Goal: Task Accomplishment & Management: Manage account settings

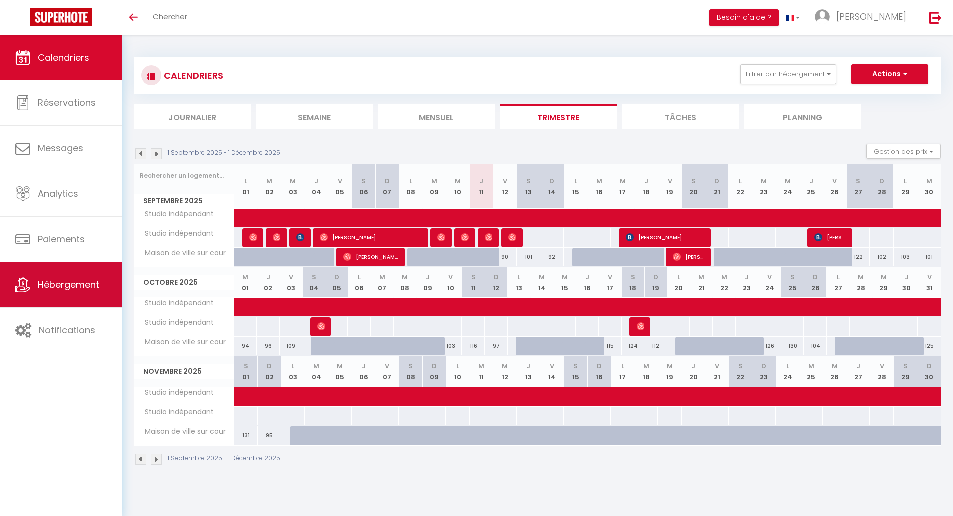
click at [48, 287] on span "Hébergement" at bounding box center [69, 284] width 62 height 13
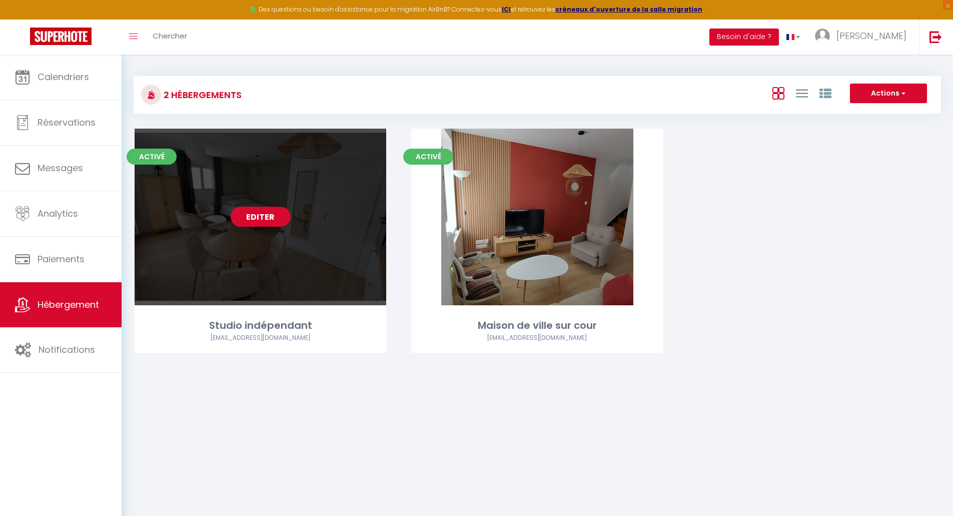
click at [251, 222] on link "Editer" at bounding box center [261, 217] width 60 height 20
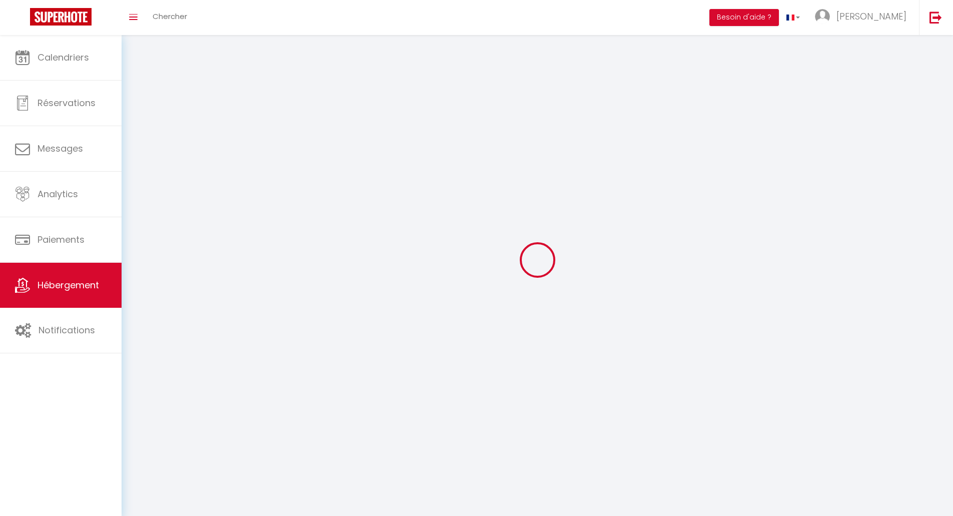
select select
select select "28"
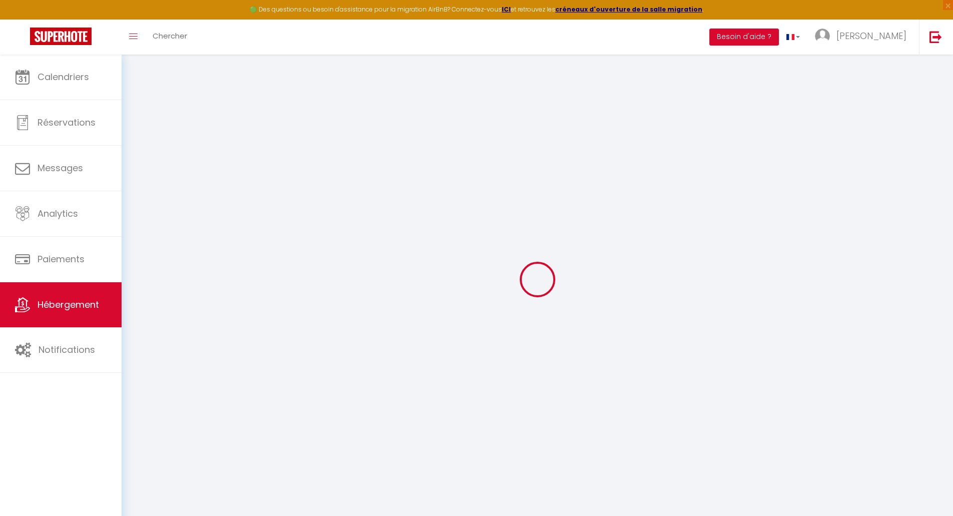
select select
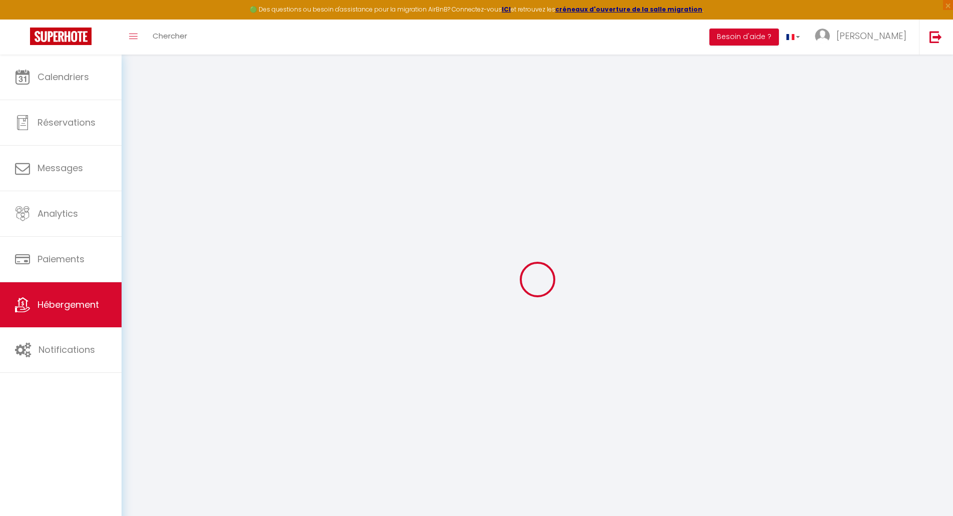
select select
checkbox input "false"
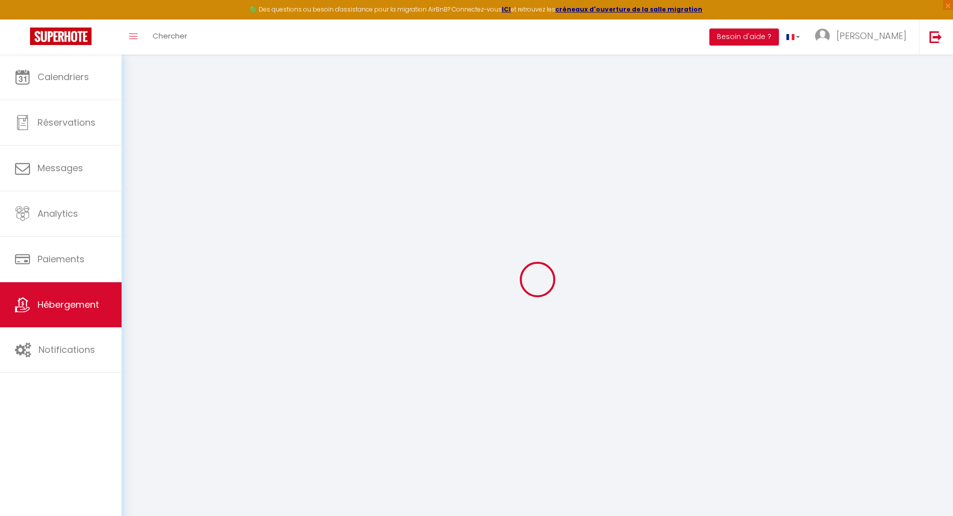
select select
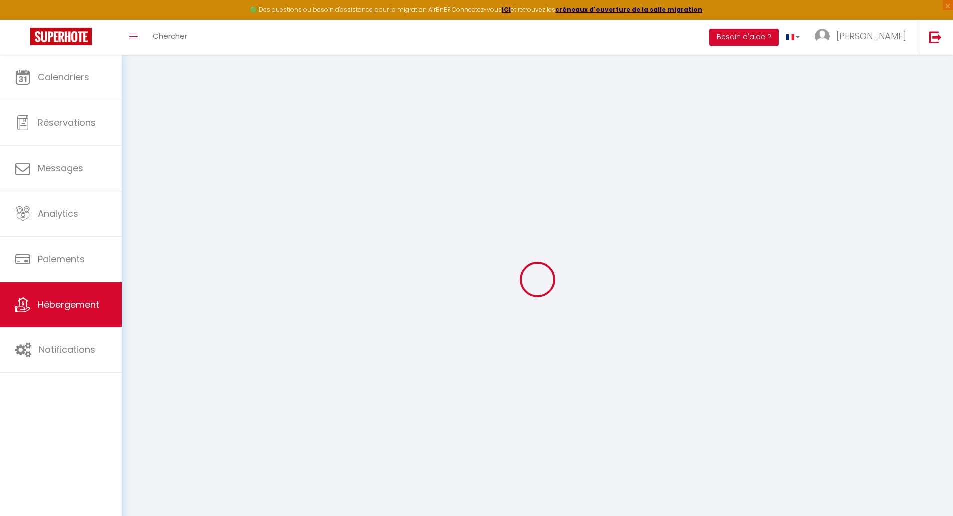
select select
checkbox input "false"
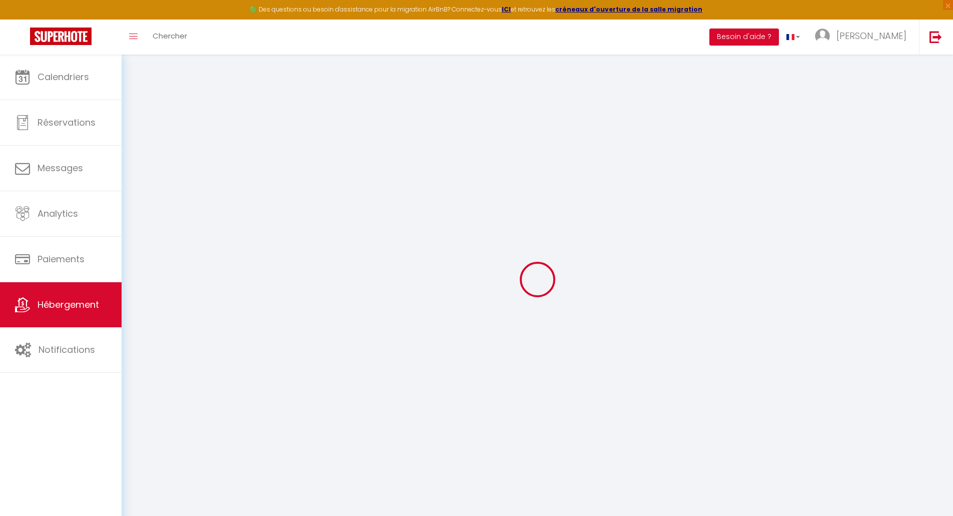
checkbox input "false"
select select
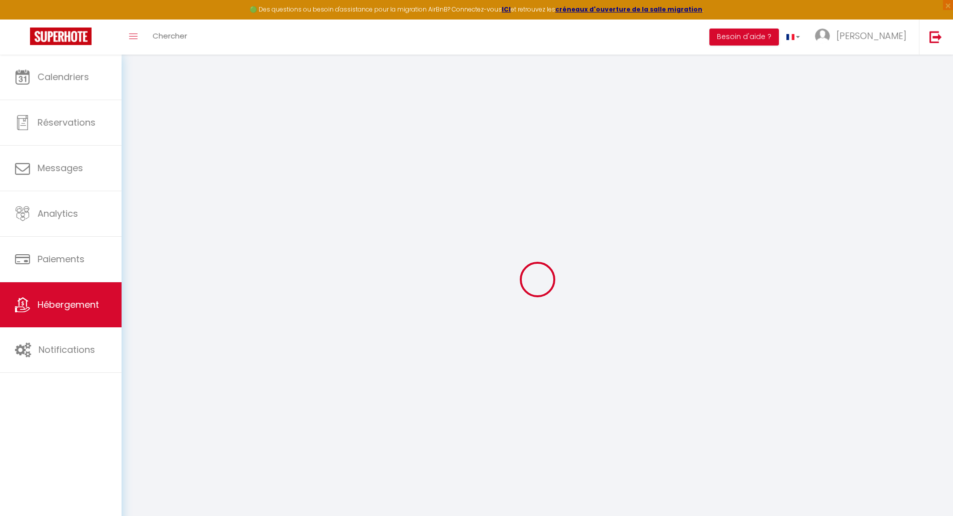
select select
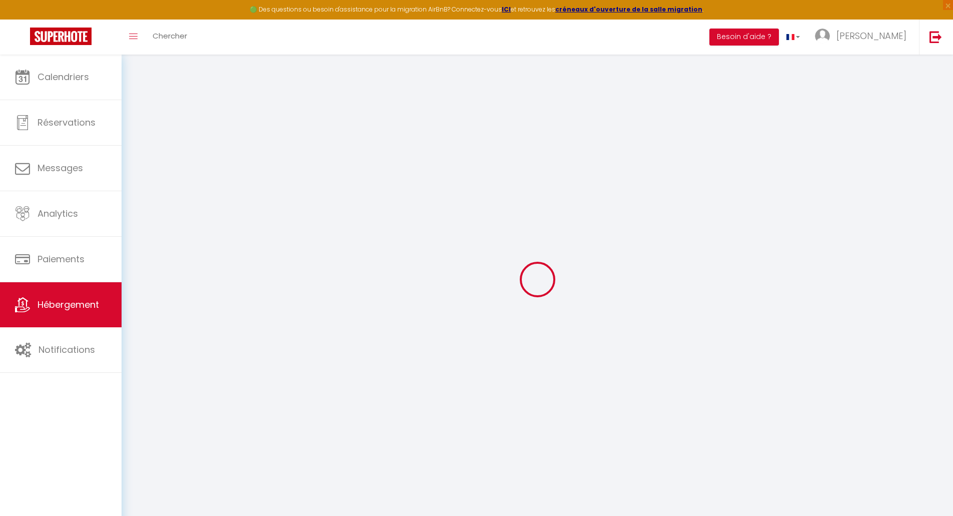
checkbox input "false"
select select
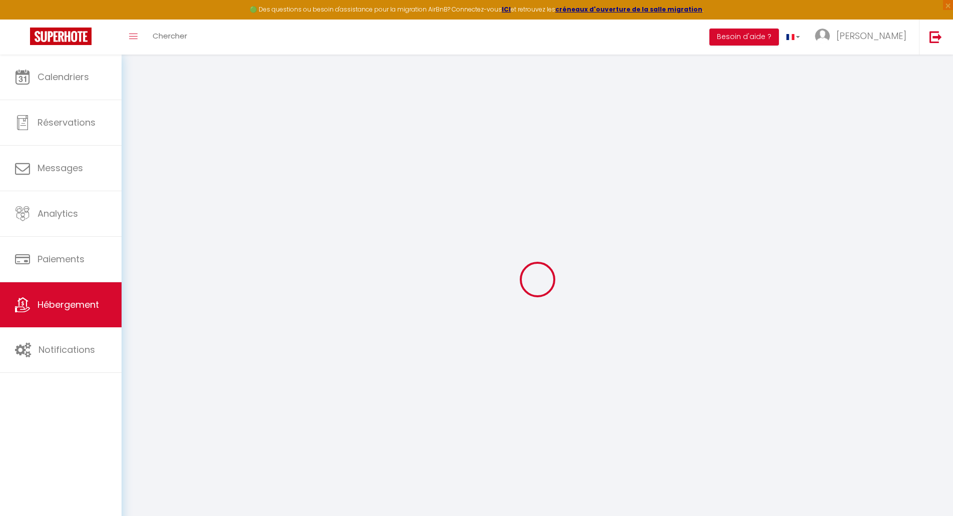
select select
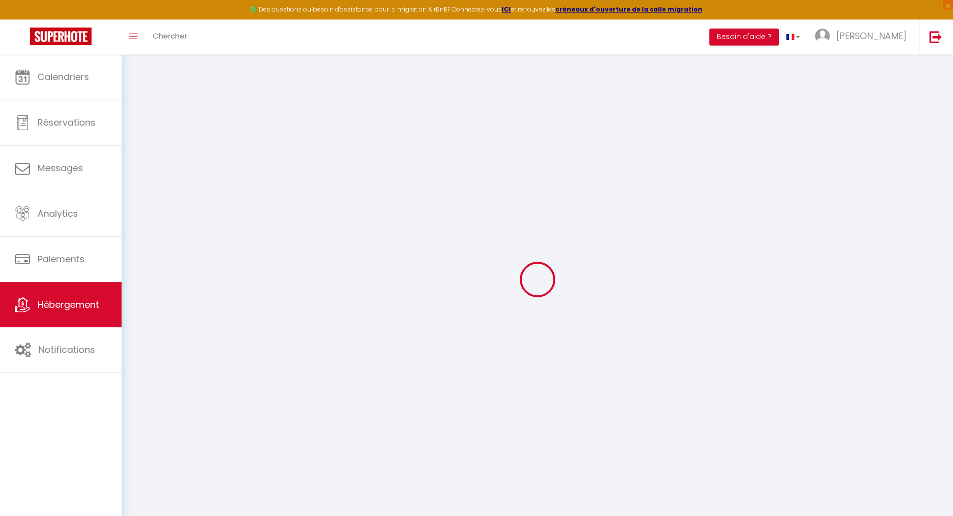
select select
checkbox input "false"
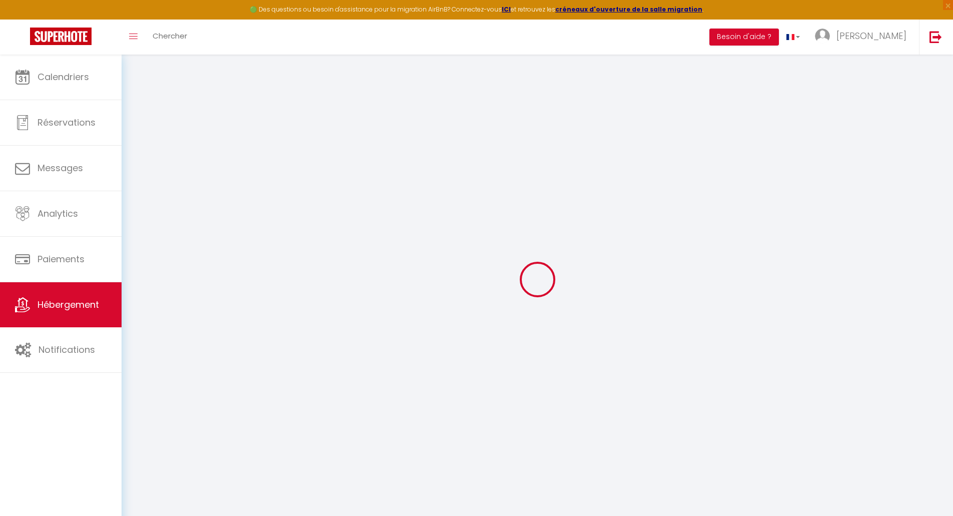
checkbox input "false"
select select
type input "Studio indépendant"
type input "[PERSON_NAME]"
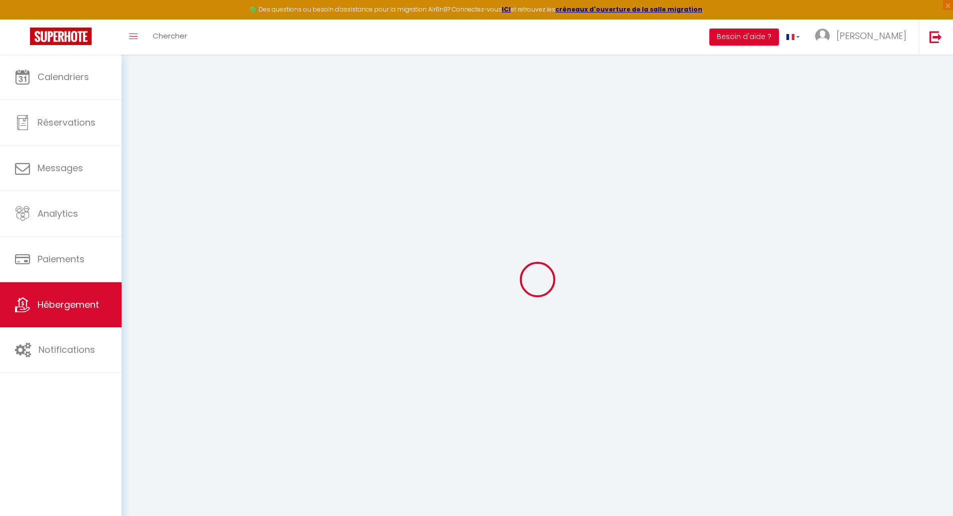
type input "[STREET_ADDRESS][PERSON_NAME]"
type input "37380"
type input "Monnaie"
select select "2"
select select "1"
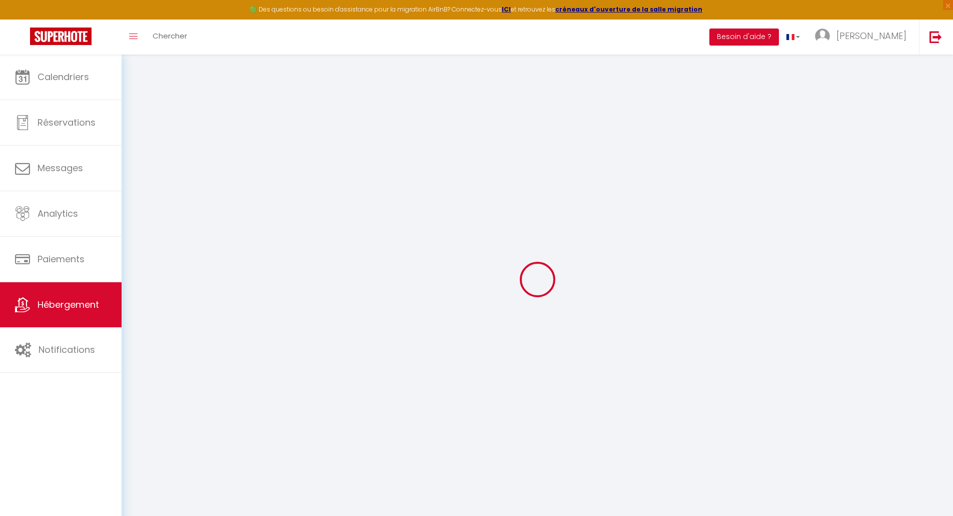
select select "0"
type input "45"
type input "200"
select select
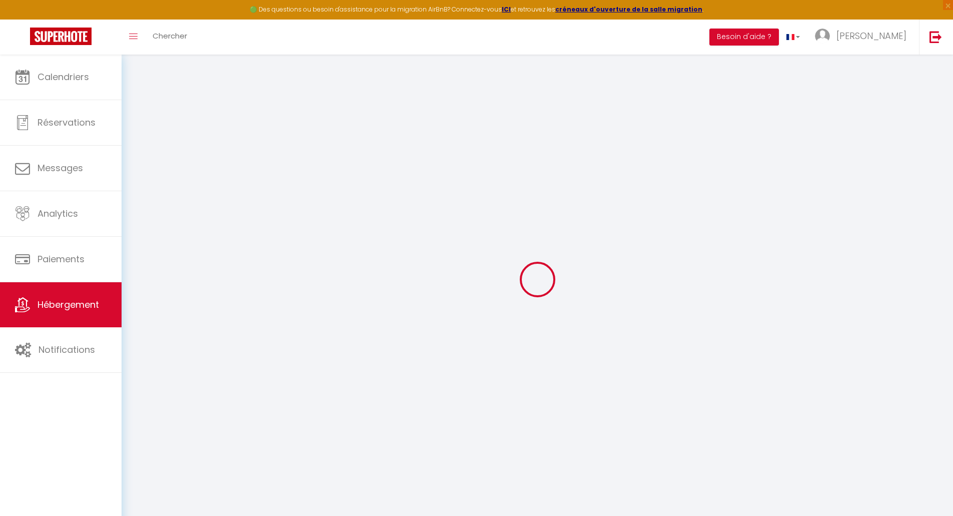
select select
type input "[STREET_ADDRESS][PERSON_NAME]"
type input "37380"
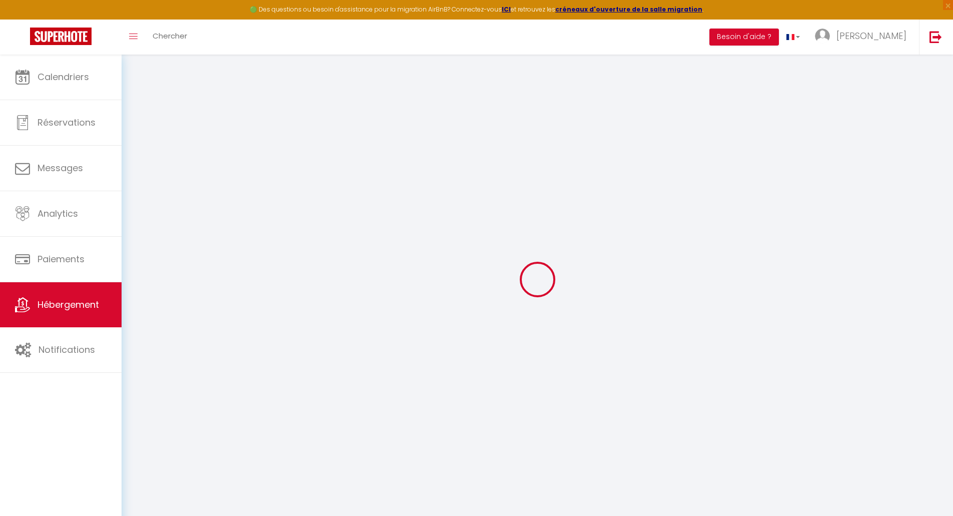
type input "Monnaie"
type input "[EMAIL_ADDRESS][DOMAIN_NAME]"
select select "14887"
checkbox input "false"
checkbox input "true"
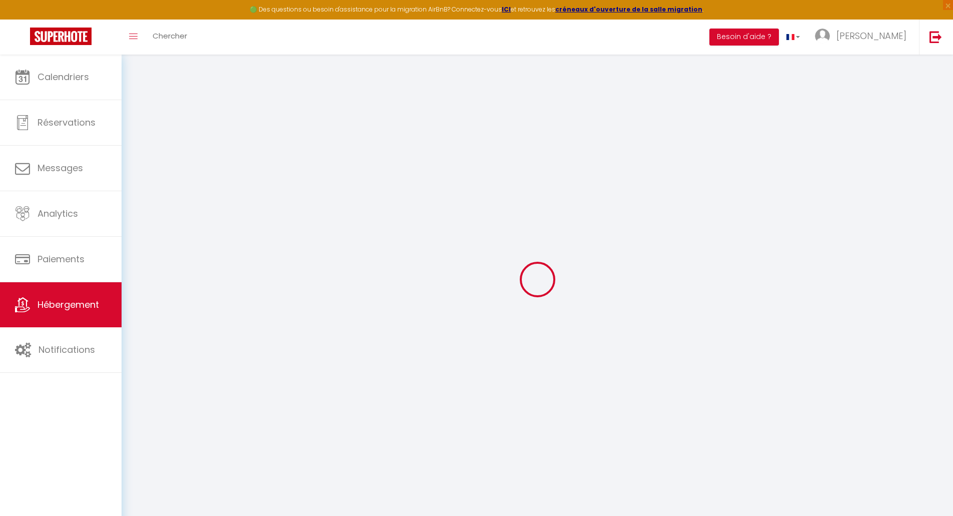
checkbox input "true"
type input "0"
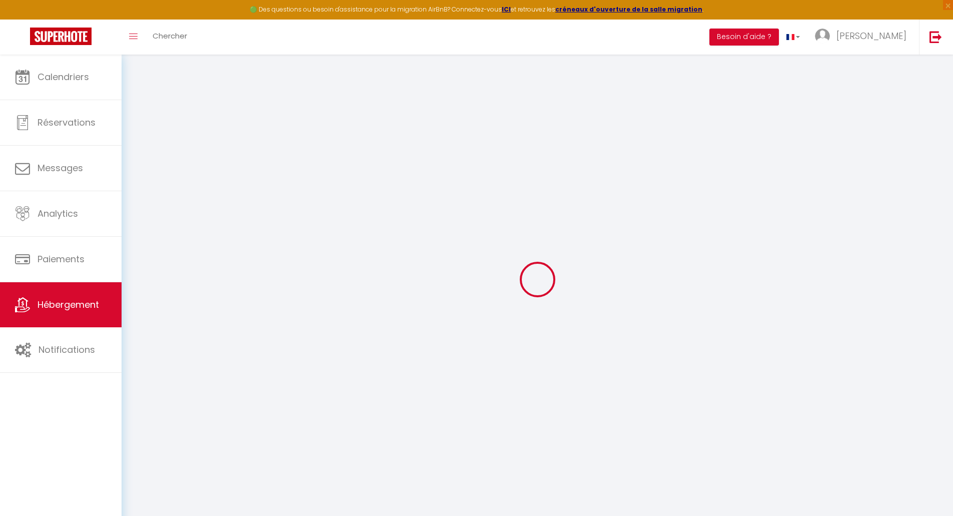
type input "0"
select select
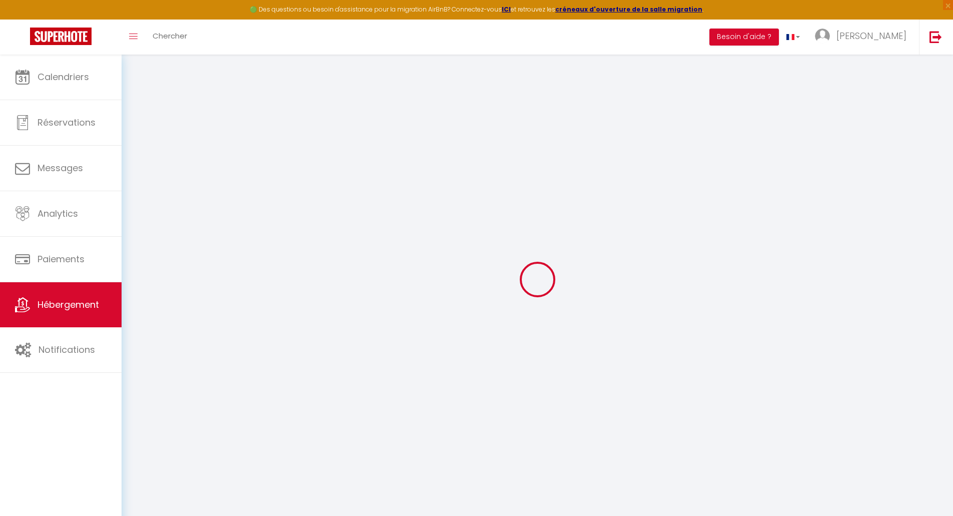
select select
checkbox input "false"
checkbox input "true"
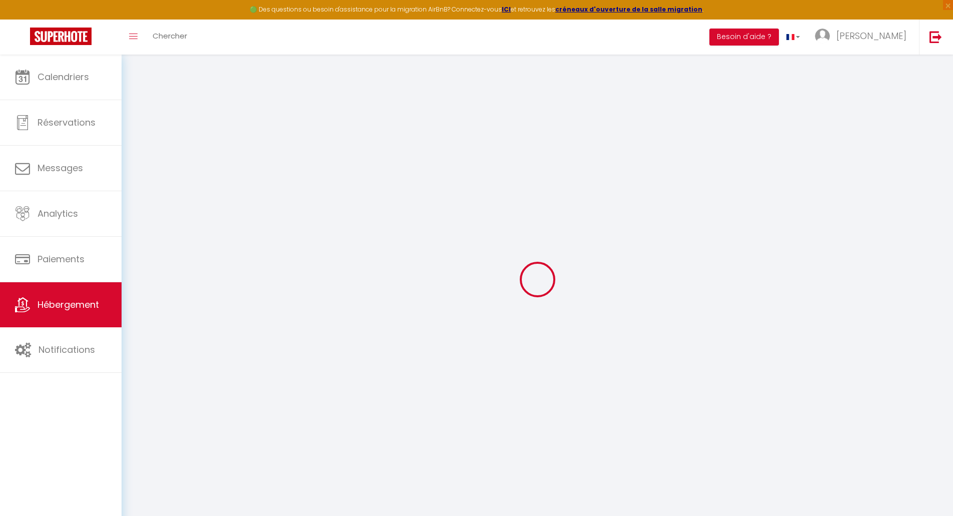
select select
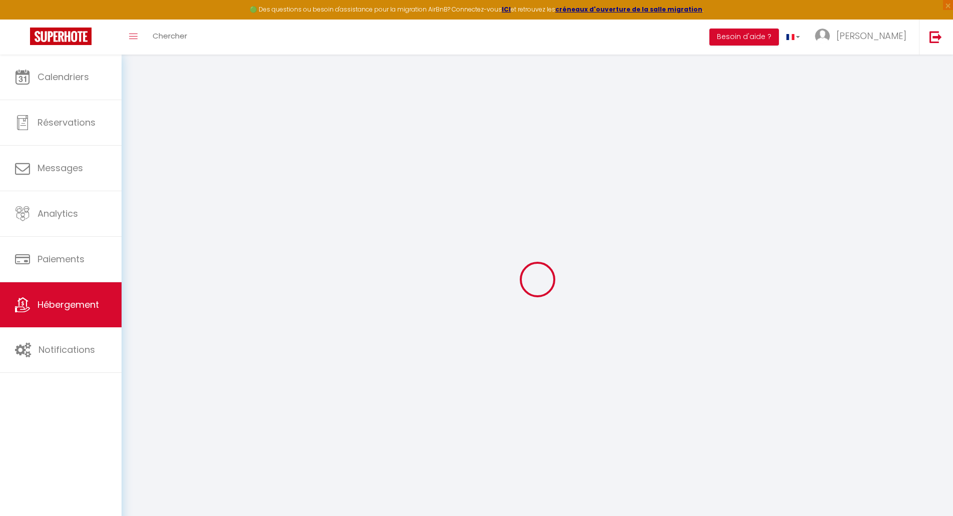
checkbox input "false"
checkbox input "true"
select select
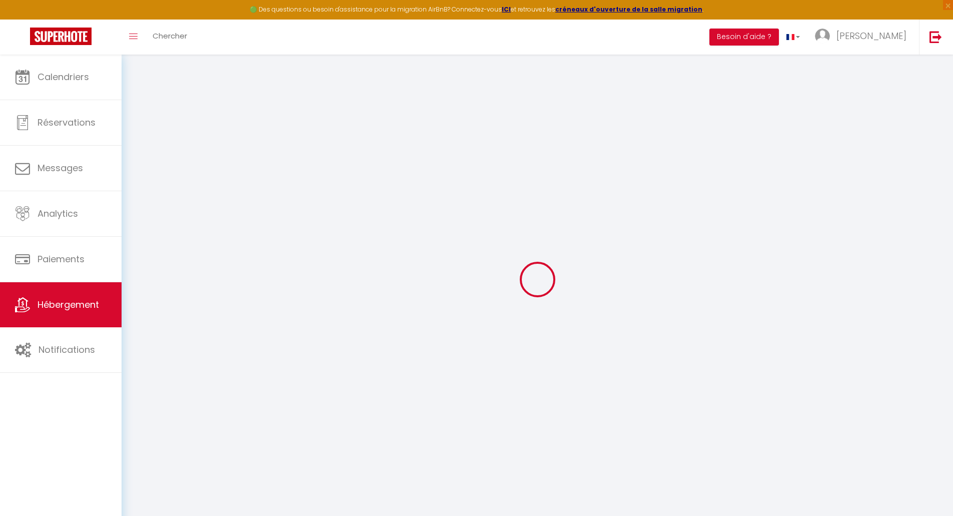
select select
checkbox input "false"
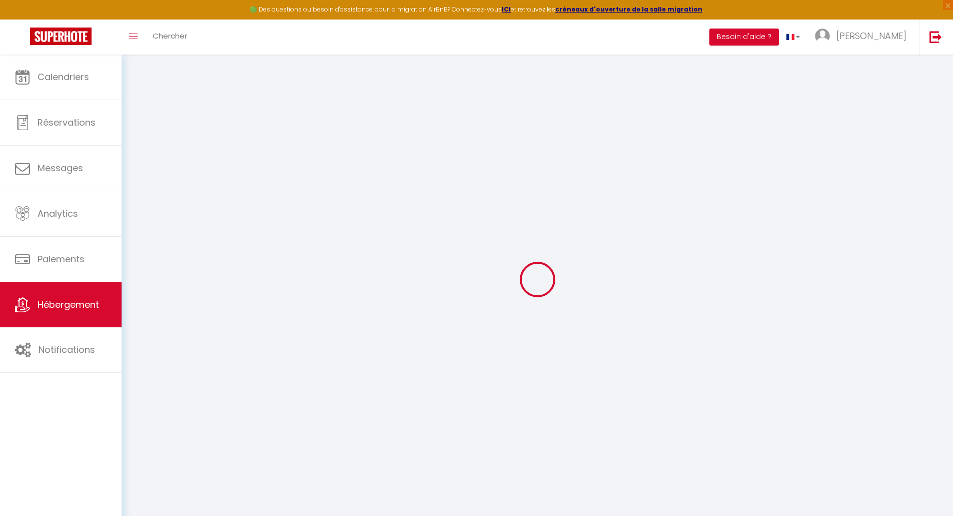
checkbox input "true"
checkbox input "false"
checkbox input "true"
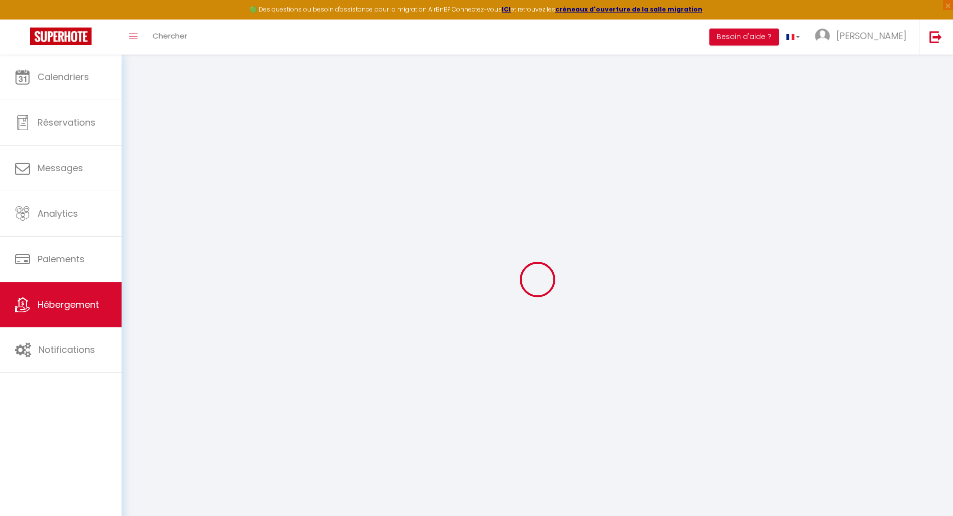
checkbox input "true"
select select "17:00"
select select
select select "11:00"
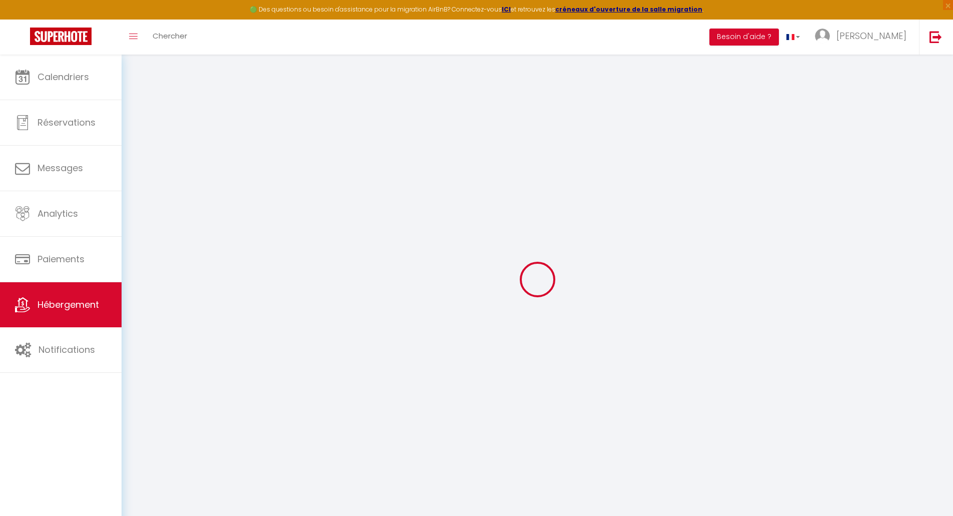
select select "30"
select select "120"
select select
checkbox input "false"
checkbox input "true"
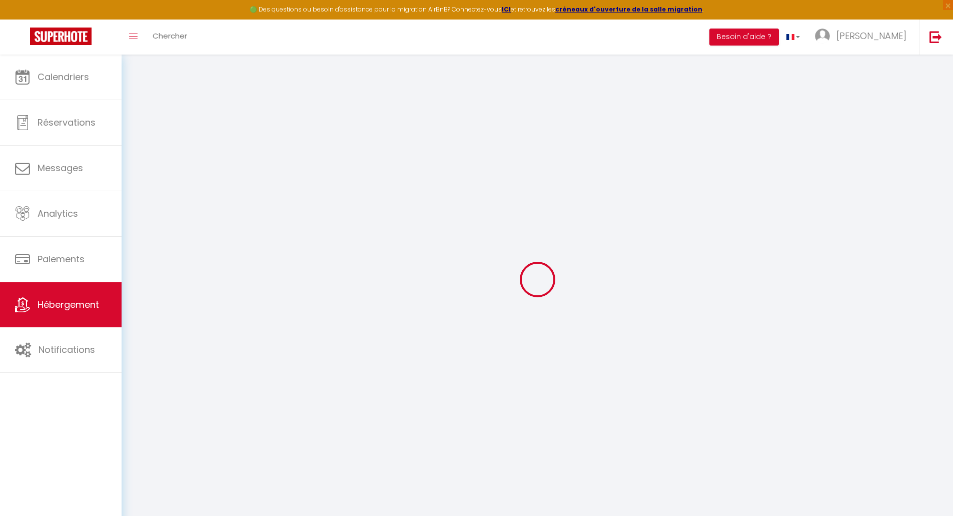
checkbox input "true"
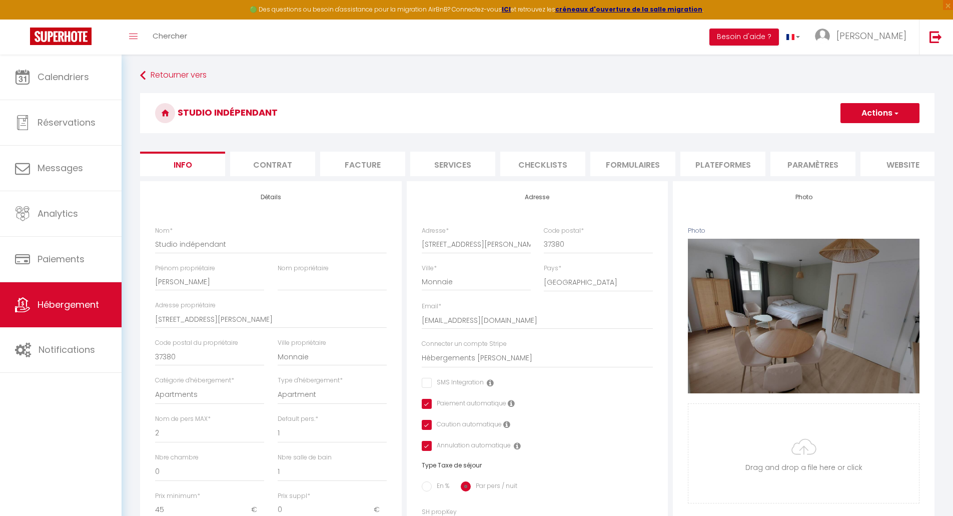
click at [685, 186] on form "Studio indépendant Actions Enregistrer Dupliquer Supprimer Importer les réserva…" at bounding box center [537, 474] width 795 height 763
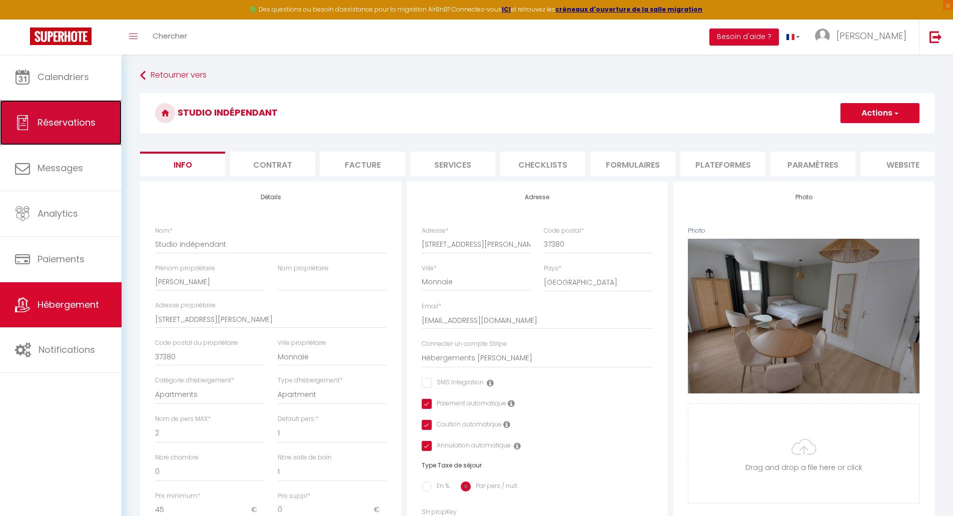
click at [48, 125] on span "Réservations" at bounding box center [67, 122] width 58 height 13
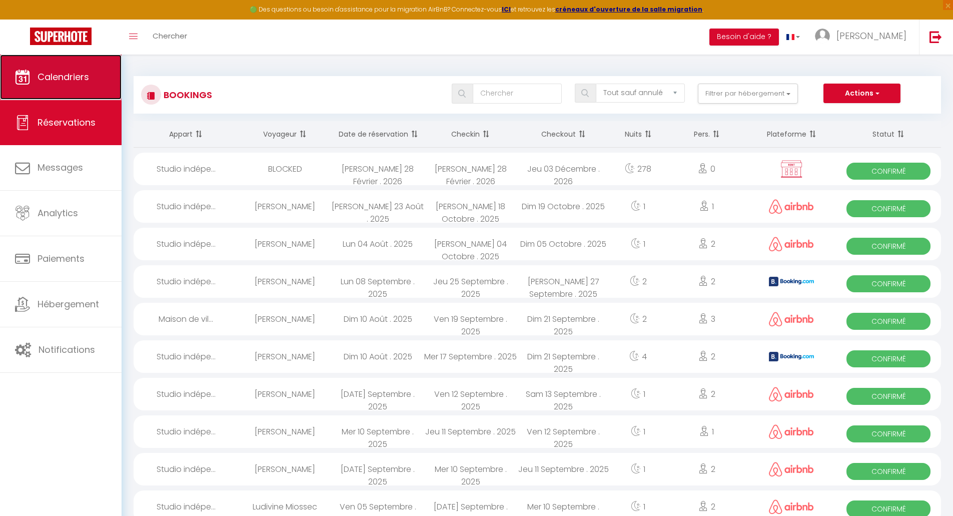
click at [54, 71] on span "Calendriers" at bounding box center [64, 77] width 52 height 13
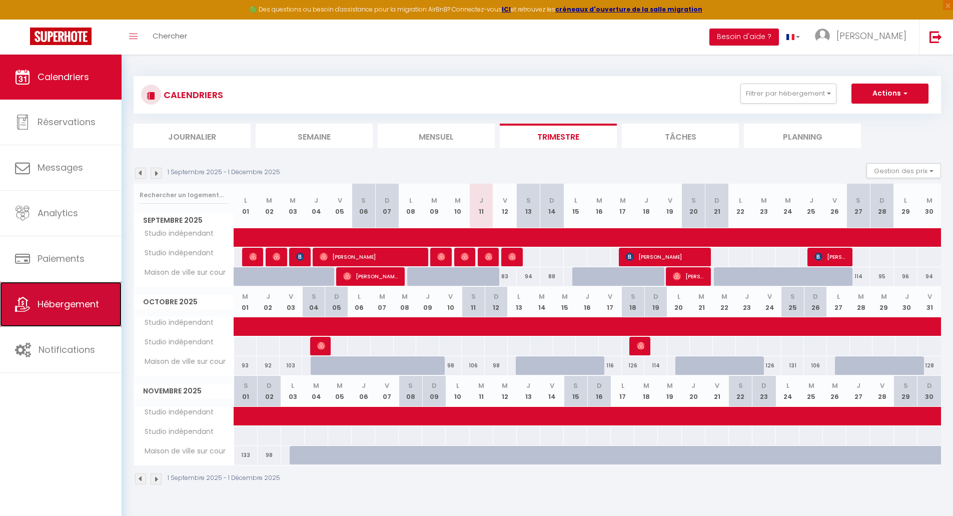
click at [48, 302] on span "Hébergement" at bounding box center [69, 304] width 62 height 13
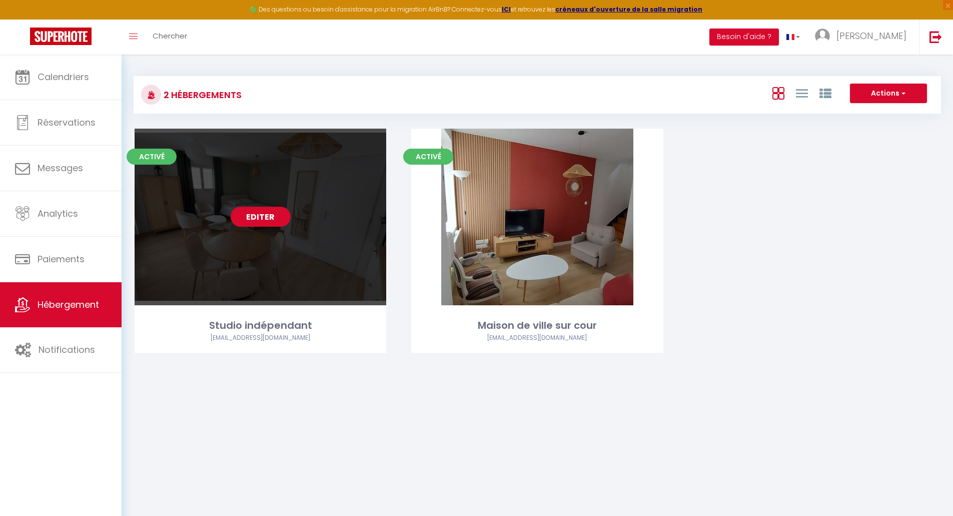
click at [255, 220] on link "Editer" at bounding box center [261, 217] width 60 height 20
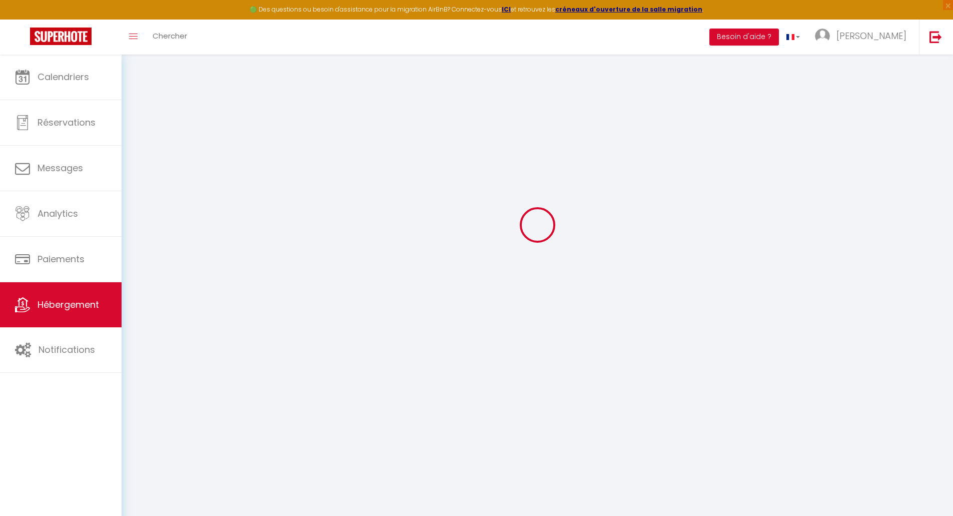
scroll to position [26, 0]
select select
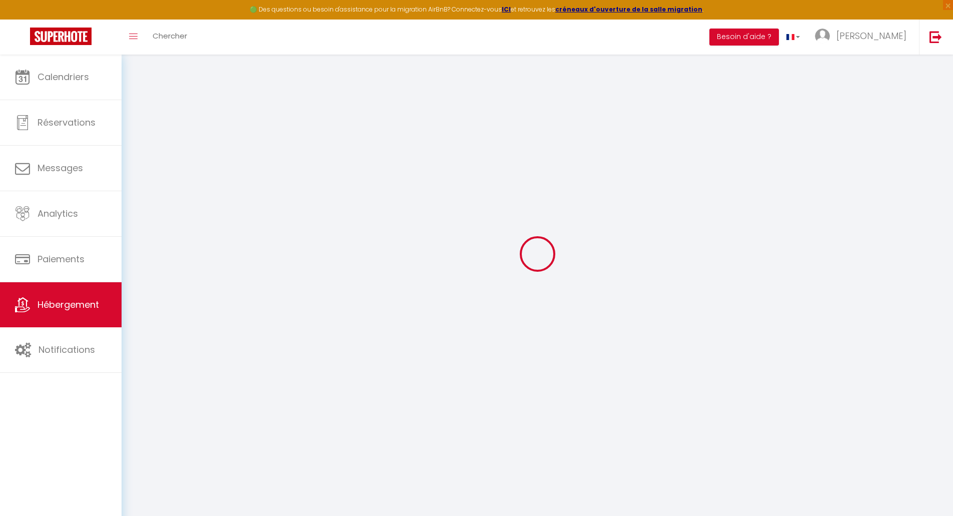
select select
checkbox input "false"
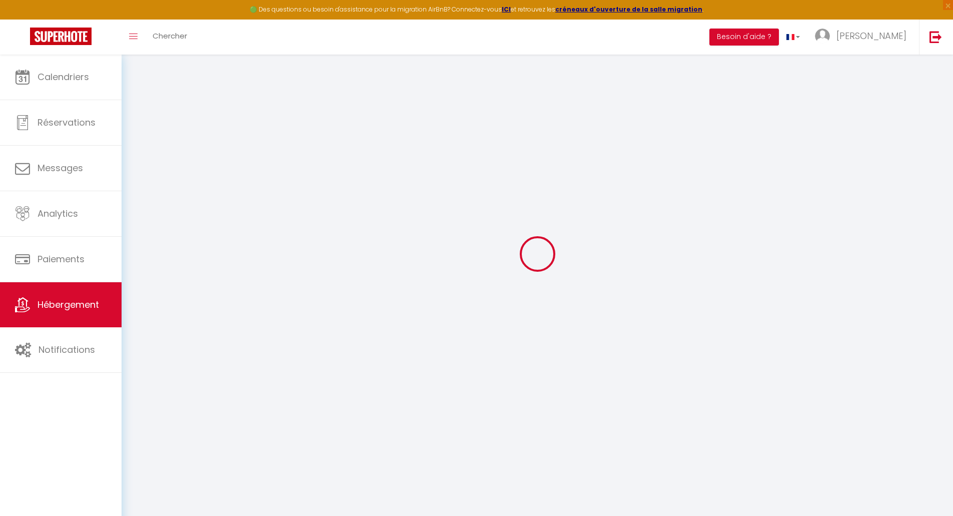
checkbox input "false"
select select
type input "Studio indépendant"
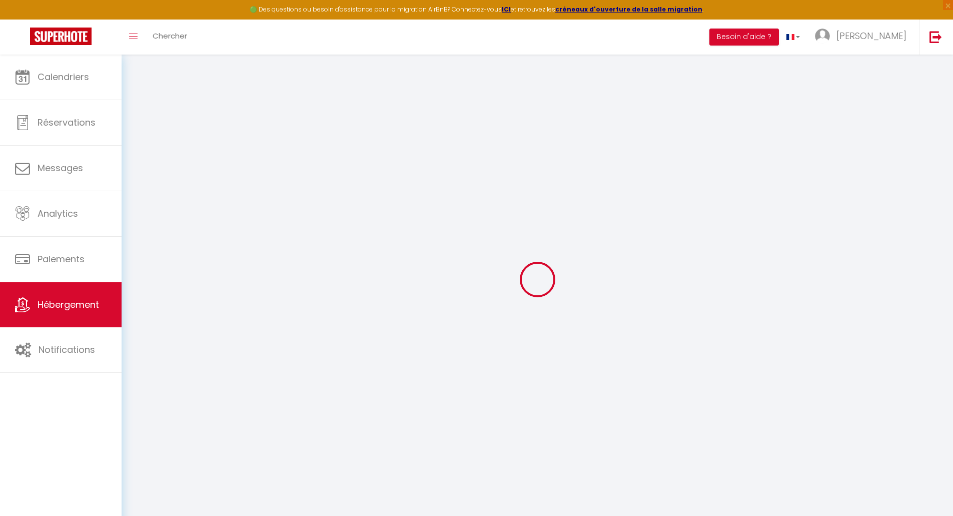
type input "[PERSON_NAME]"
type input "[STREET_ADDRESS][PERSON_NAME]"
type input "37380"
type input "Monnaie"
select select "2"
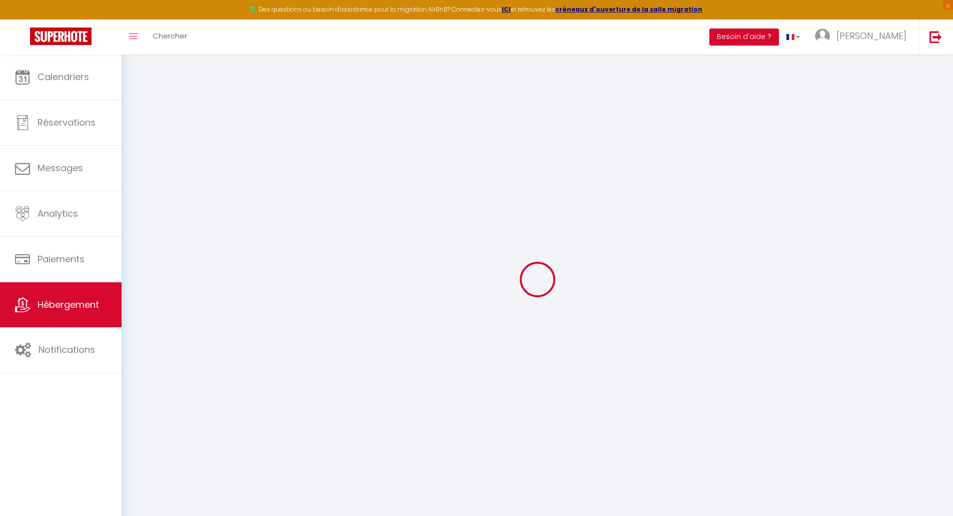
select select "1"
select select "0"
type input "45"
type input "200"
select select
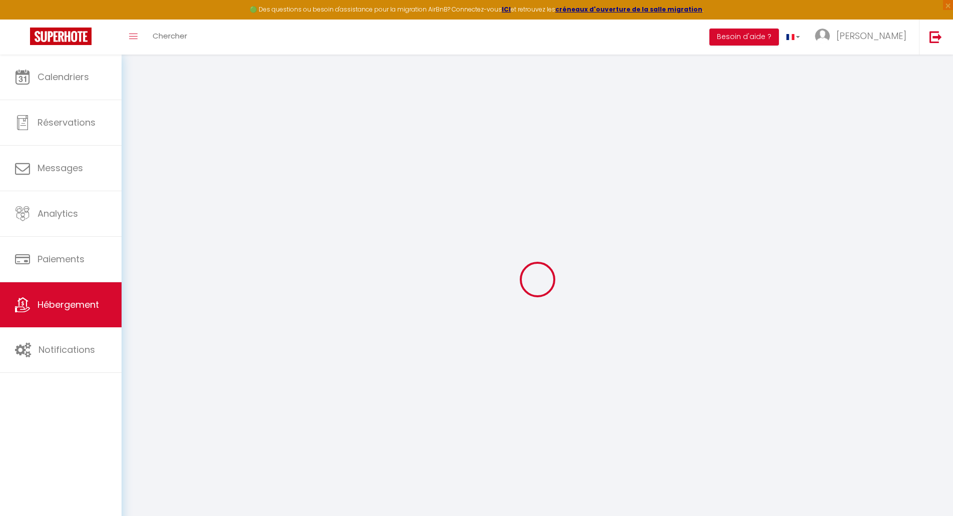
select select
type input "[STREET_ADDRESS][PERSON_NAME]"
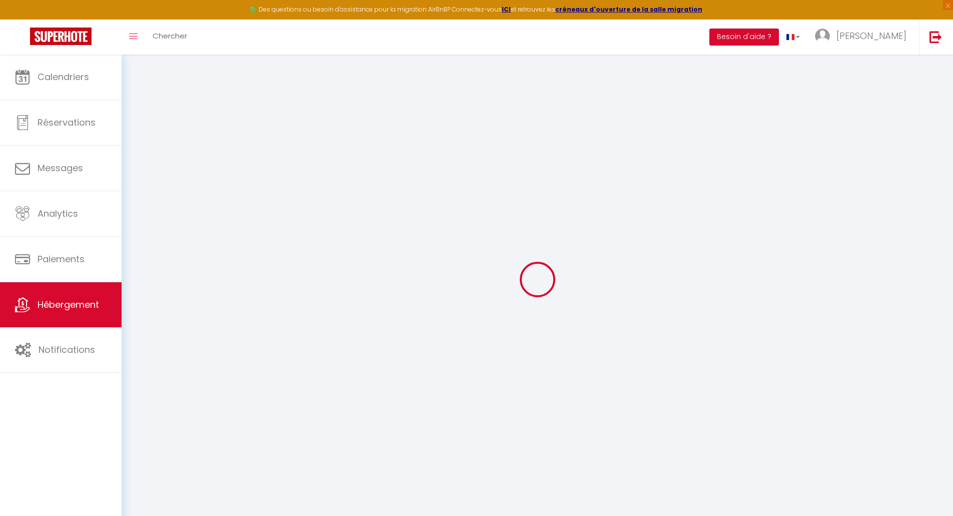
type input "37380"
type input "Monnaie"
type input "[EMAIL_ADDRESS][DOMAIN_NAME]"
select select "14887"
checkbox input "false"
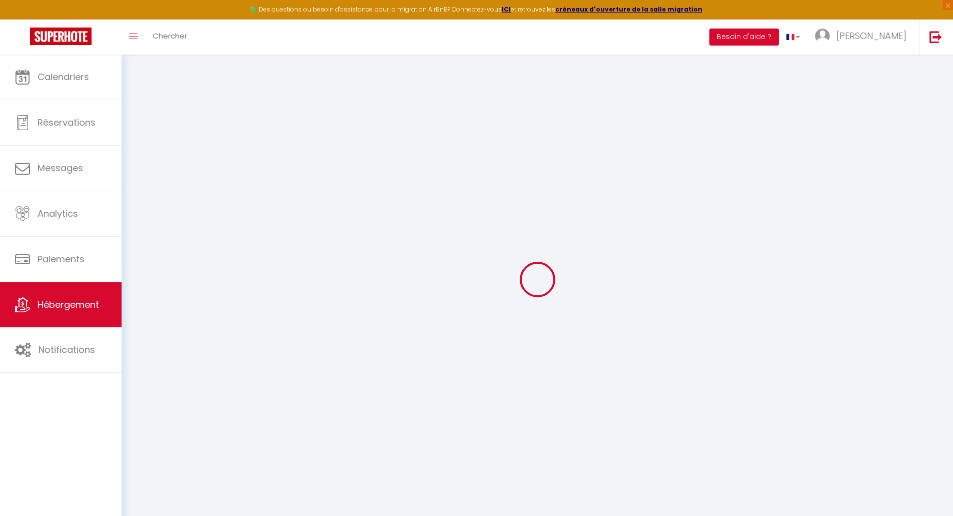
checkbox input "true"
type input "0"
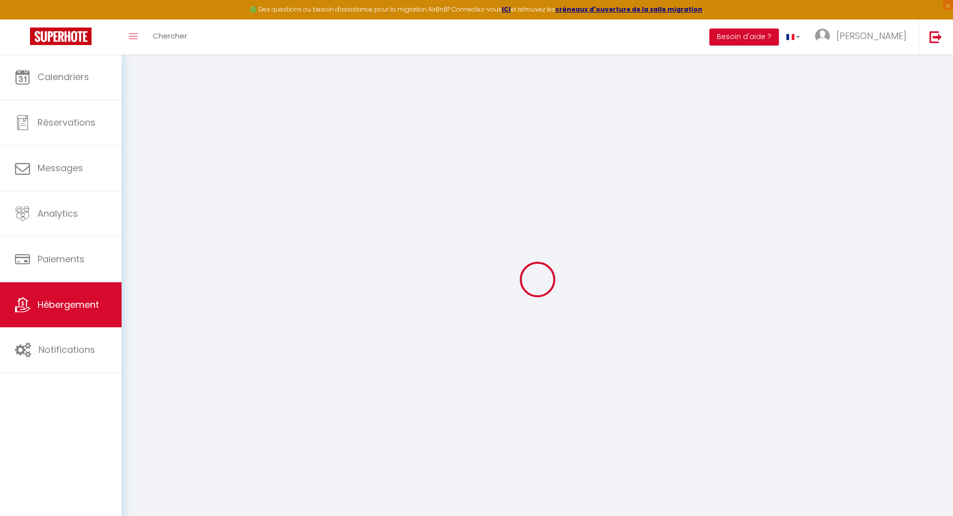
type input "0"
select select
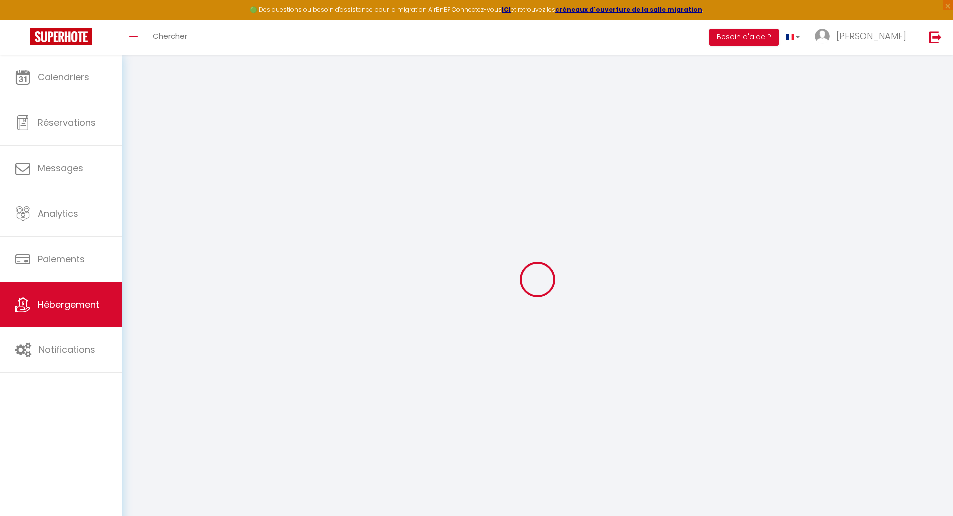
select select
checkbox input "false"
checkbox input "true"
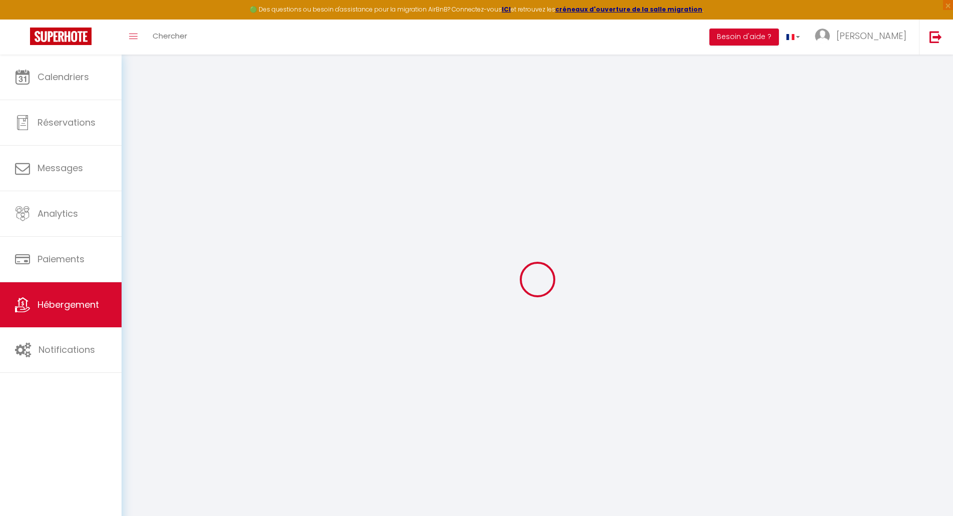
checkbox input "true"
select select
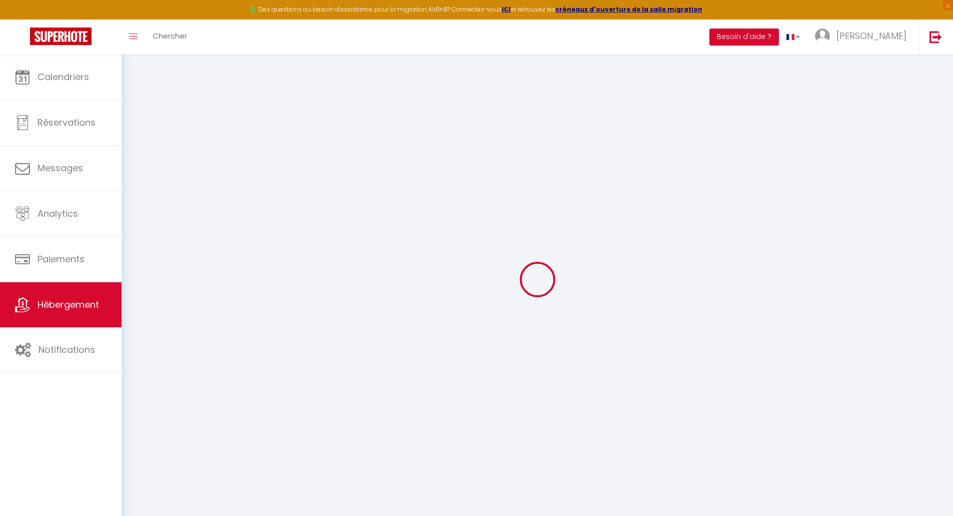
select select
checkbox input "false"
checkbox input "true"
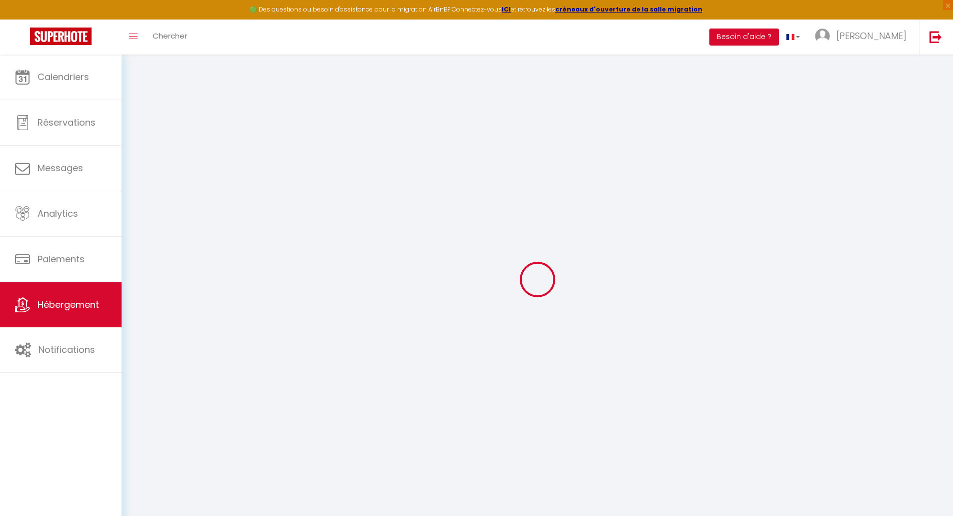
checkbox input "false"
checkbox input "true"
checkbox input "false"
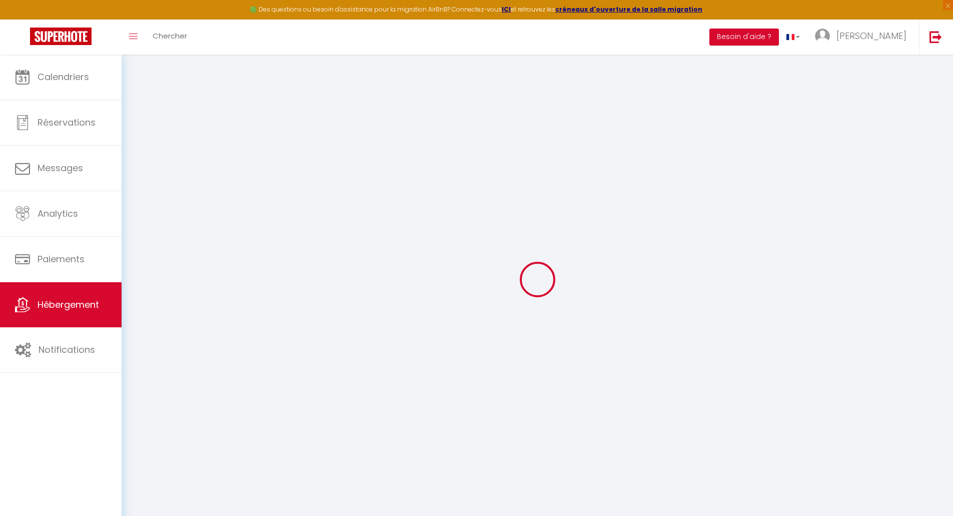
select select "17:00"
select select
select select "11:00"
select select "30"
select select "120"
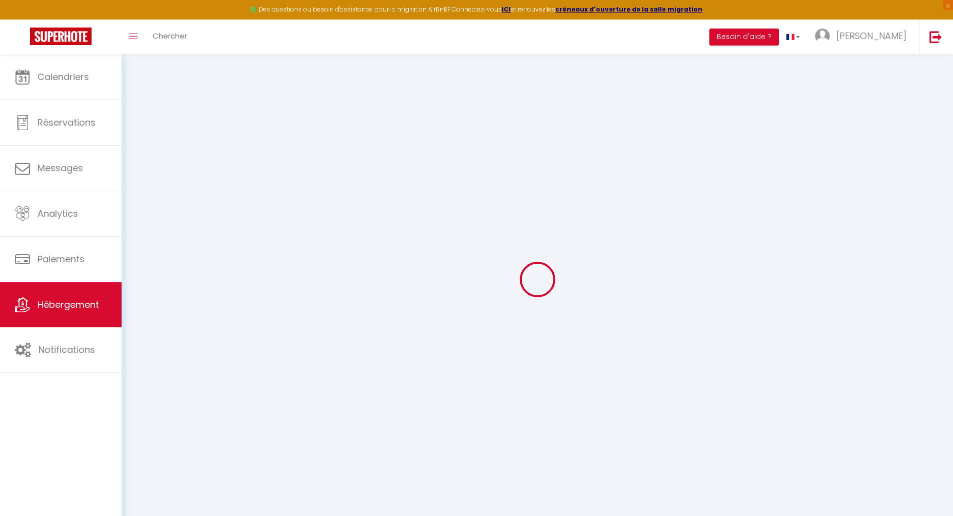
select select
checkbox input "false"
checkbox input "true"
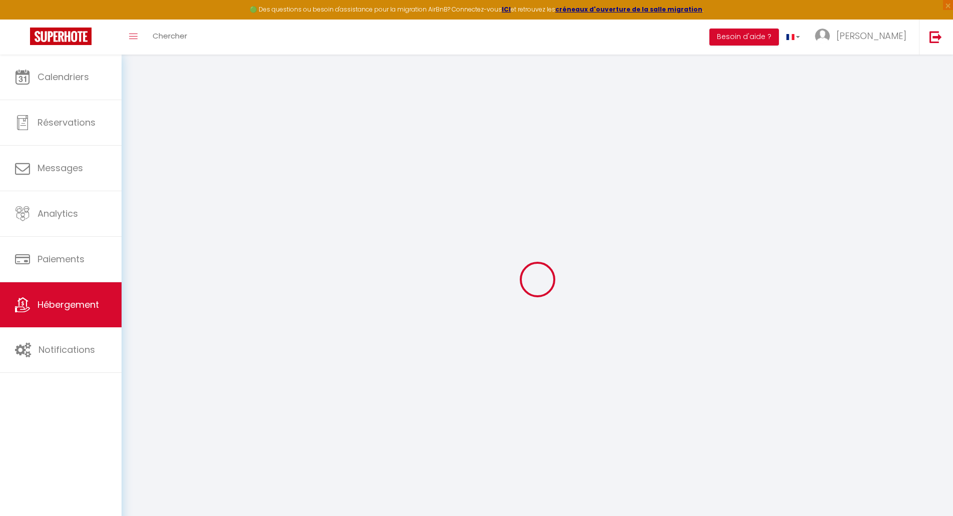
select select "90"
select select "EUR"
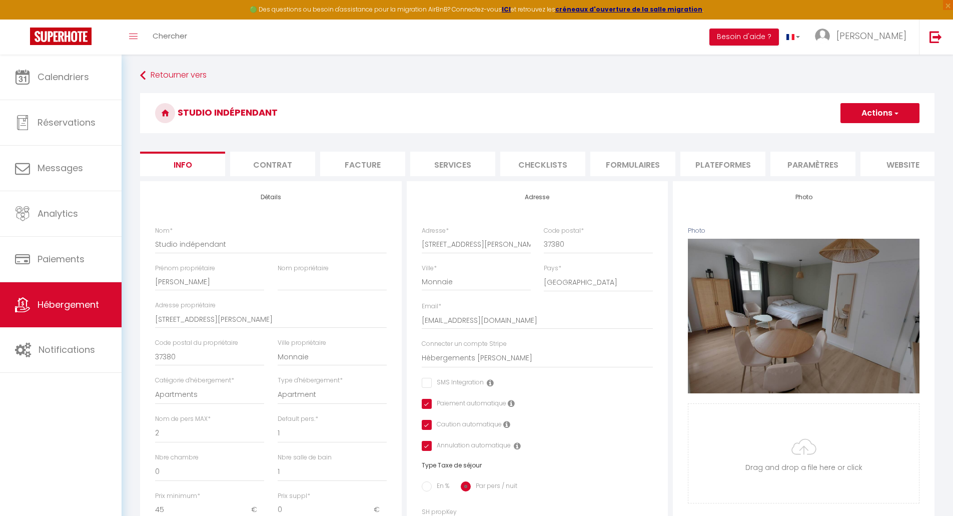
click at [715, 164] on li "Plateformes" at bounding box center [723, 164] width 85 height 25
select select
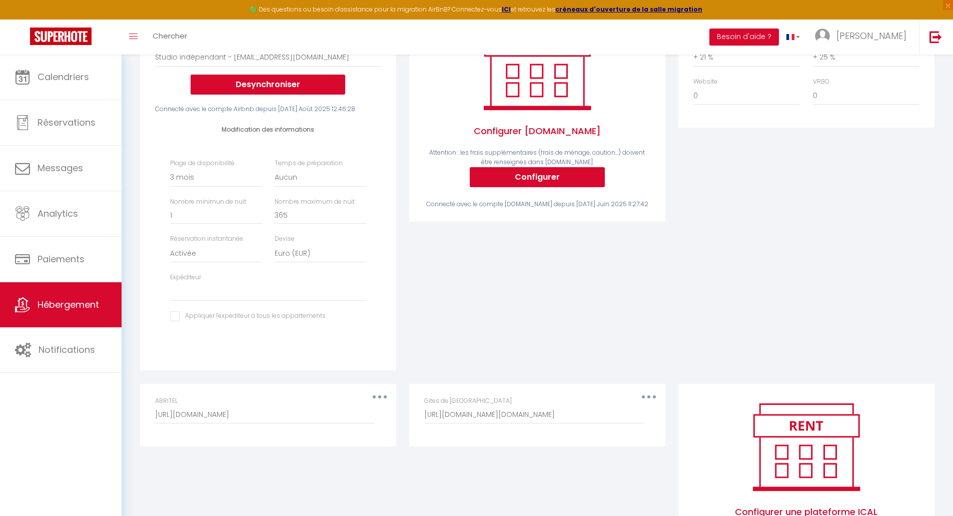
scroll to position [266, 0]
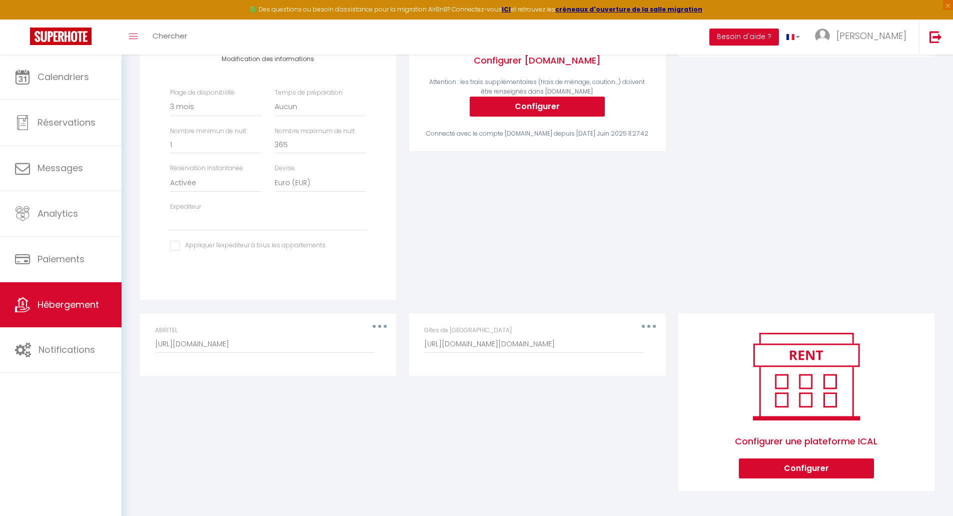
click at [647, 326] on div "Gites de [GEOGRAPHIC_DATA] [URL][DOMAIN_NAME][DOMAIN_NAME]" at bounding box center [537, 340] width 226 height 28
click at [649, 325] on icon "button" at bounding box center [649, 326] width 3 height 3
click at [611, 349] on button "Editer" at bounding box center [623, 348] width 74 height 17
type input "Gites de [GEOGRAPHIC_DATA]"
type input "[URL][DOMAIN_NAME][DOMAIN_NAME]"
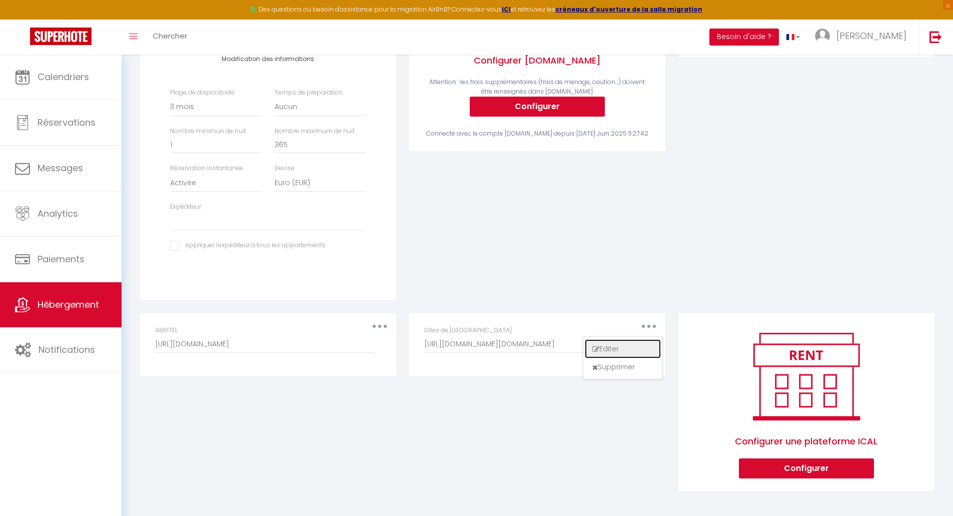
select select "1"
select select "true"
select select
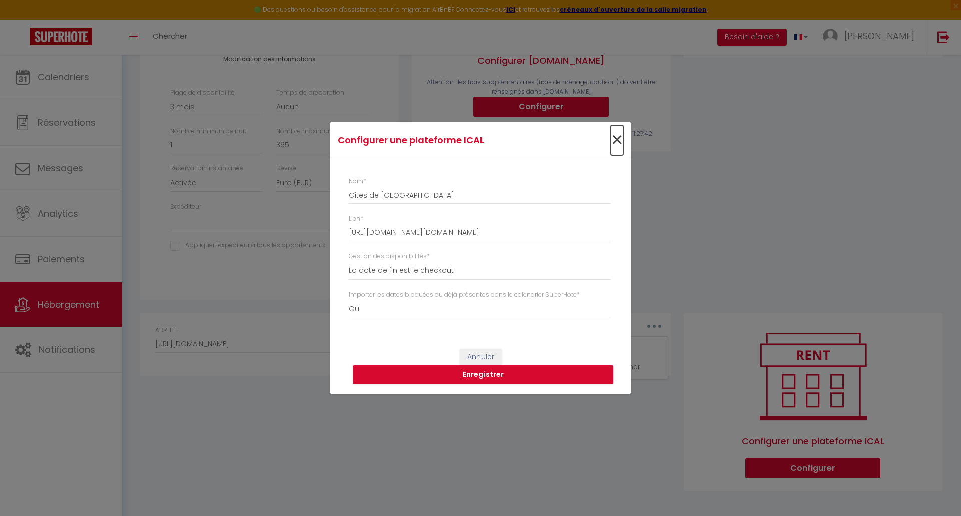
click at [613, 142] on span "×" at bounding box center [617, 140] width 13 height 30
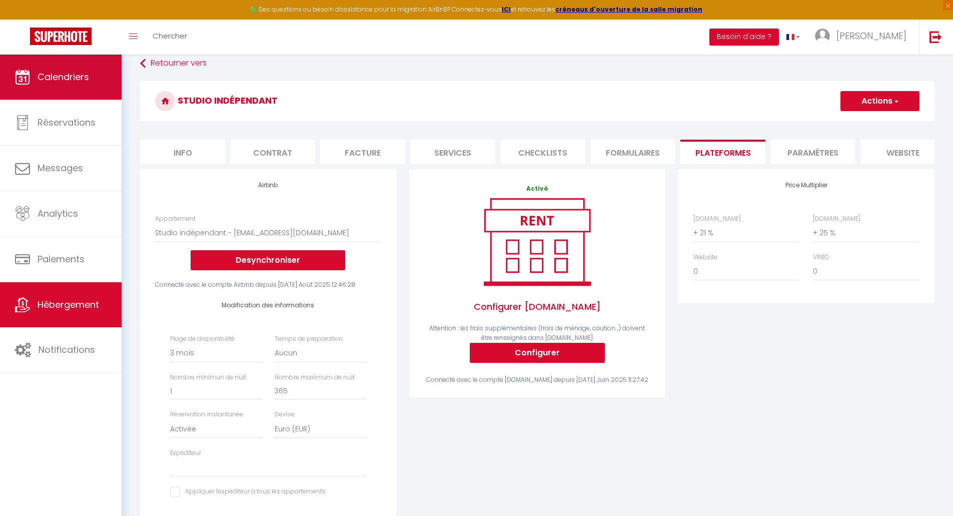
scroll to position [0, 0]
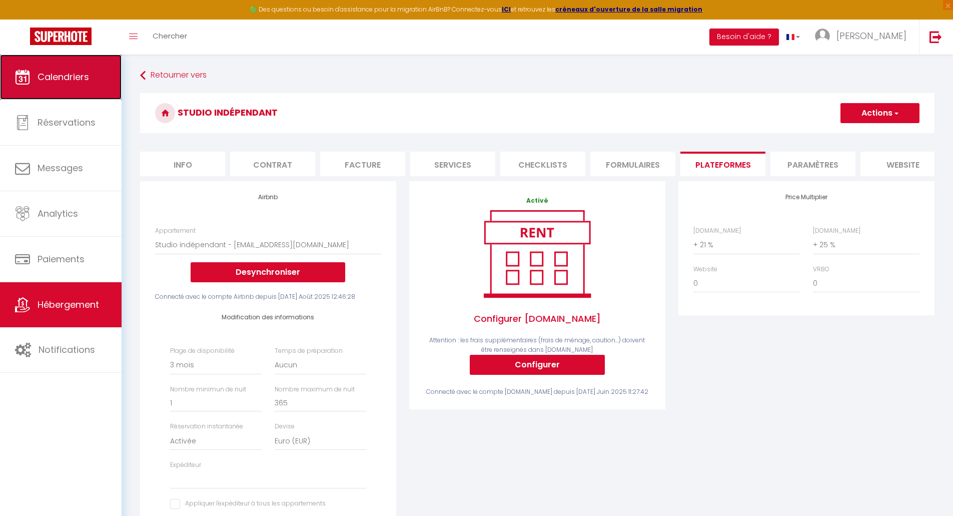
click at [71, 69] on link "Calendriers" at bounding box center [61, 77] width 122 height 45
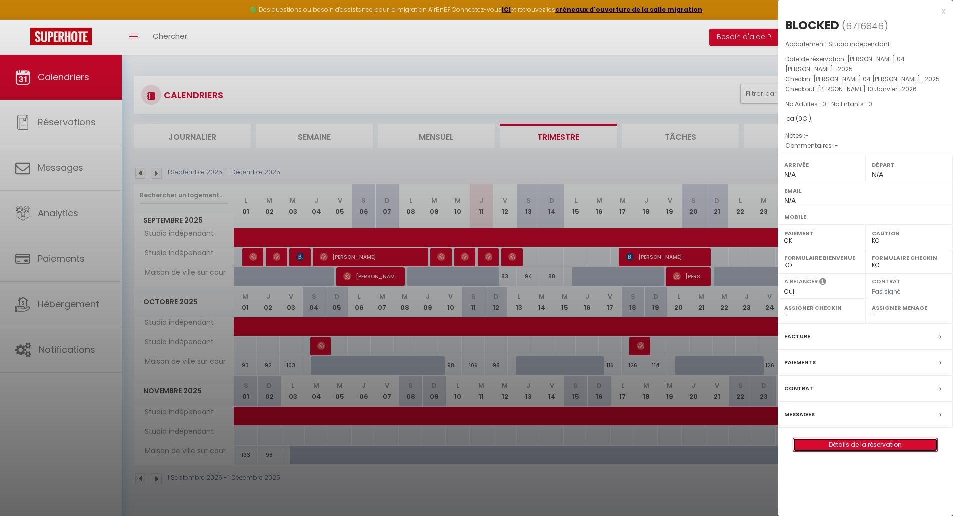
click at [851, 438] on link "Détails de la réservation" at bounding box center [866, 444] width 144 height 13
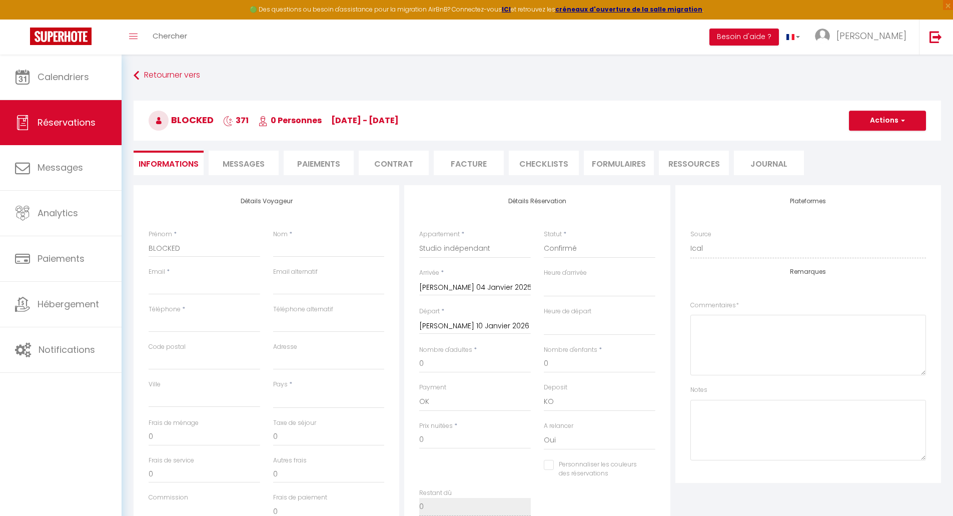
click at [169, 168] on li "Informations" at bounding box center [169, 163] width 70 height 25
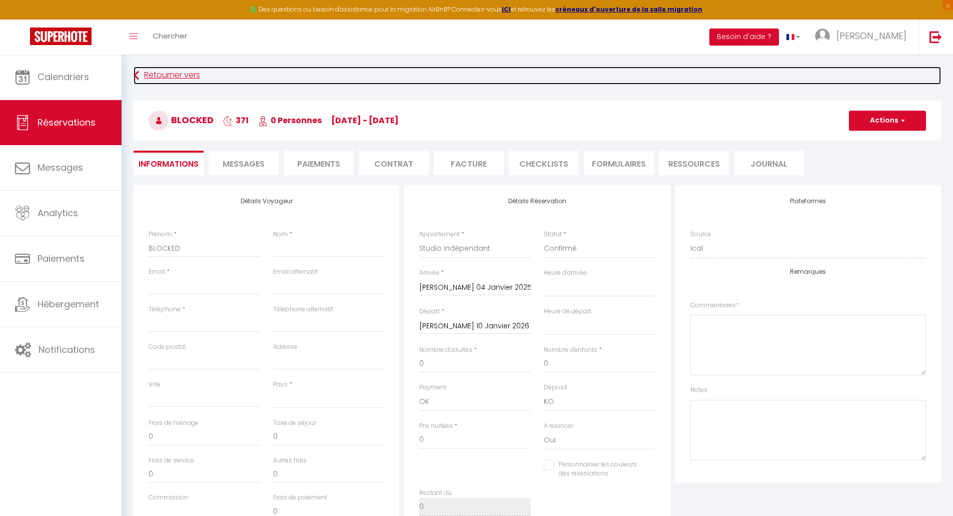
click at [149, 75] on link "Retourner vers" at bounding box center [538, 76] width 808 height 18
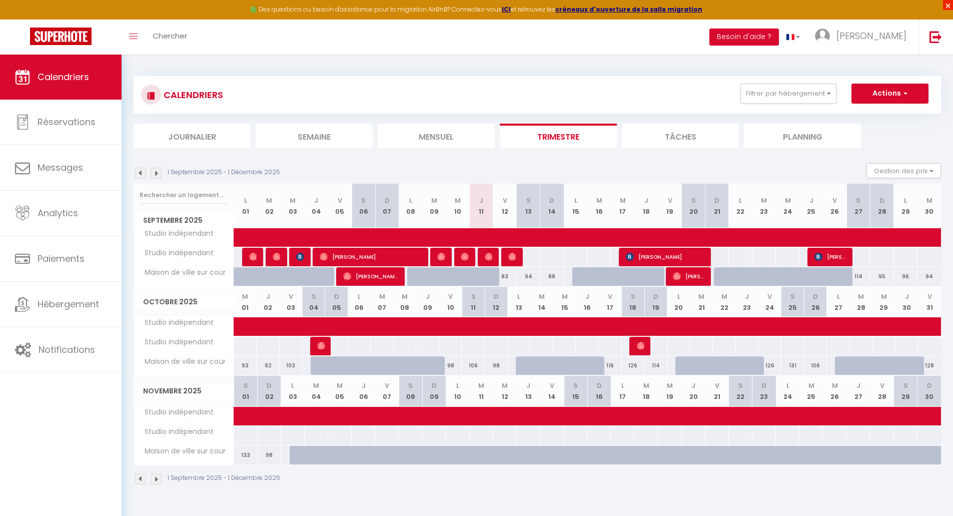
click at [950, 5] on span "×" at bounding box center [948, 5] width 10 height 10
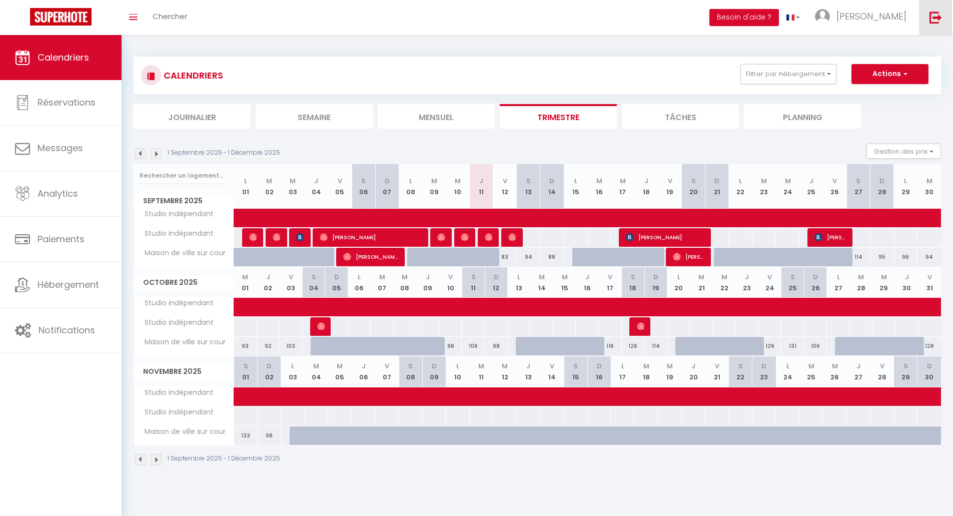
click at [933, 18] on img at bounding box center [936, 17] width 13 height 13
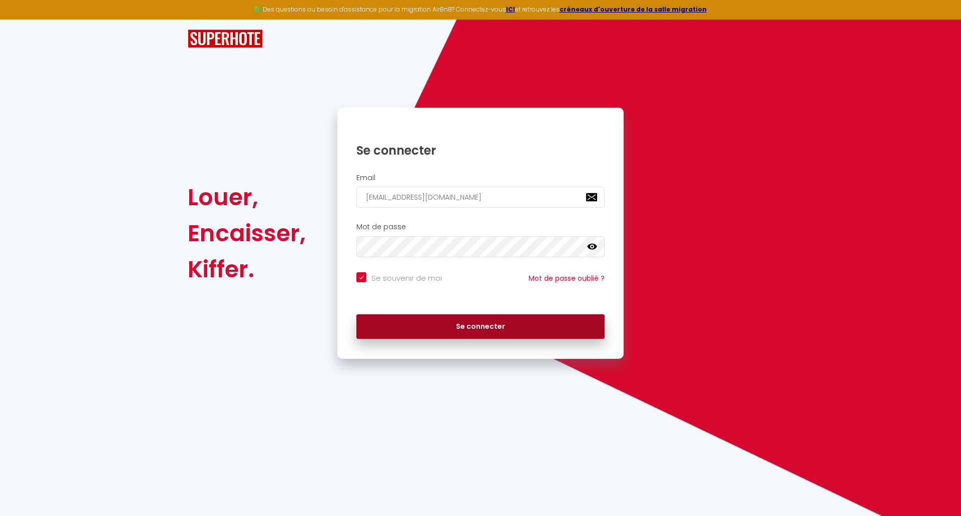
click at [470, 330] on button "Se connecter" at bounding box center [480, 326] width 248 height 25
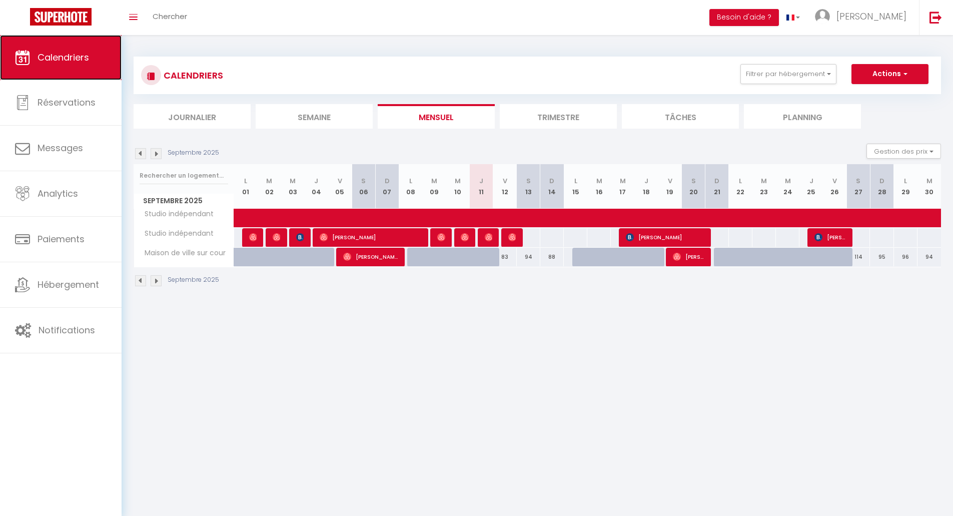
click at [47, 58] on span "Calendriers" at bounding box center [64, 57] width 52 height 13
click at [184, 214] on span "Studio indépendant" at bounding box center [176, 214] width 81 height 11
click at [163, 218] on span "Studio indépendant" at bounding box center [176, 214] width 81 height 11
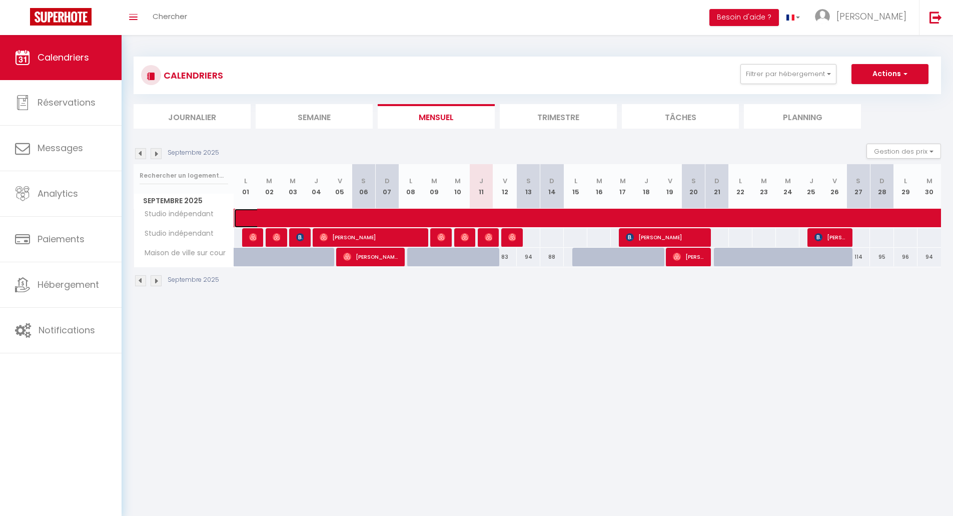
click at [0, 0] on div at bounding box center [0, 0] width 0 height 0
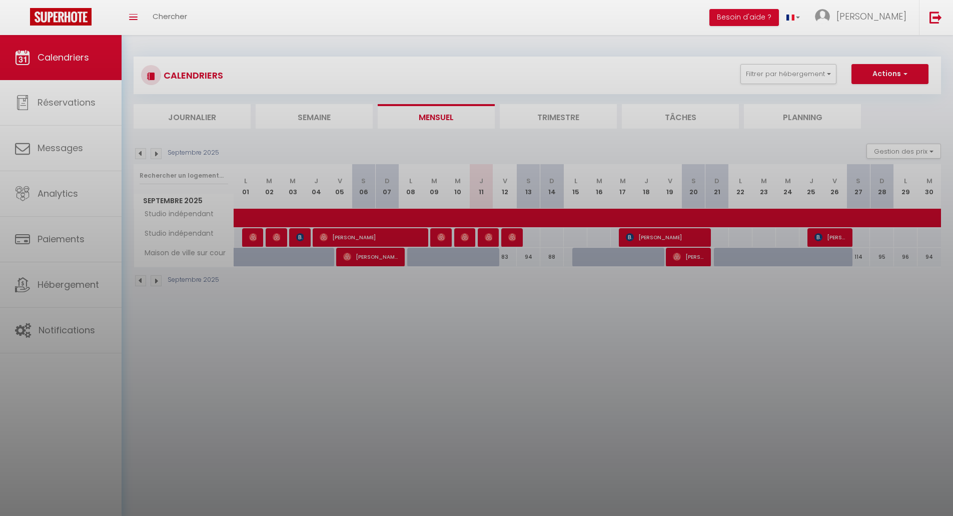
click at [530, 215] on div at bounding box center [476, 258] width 953 height 516
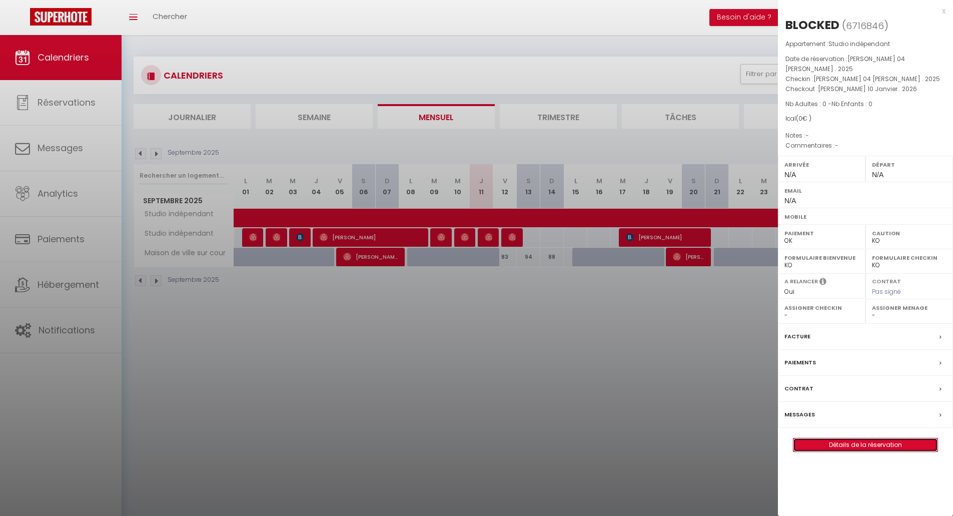
click at [886, 438] on link "Détails de la réservation" at bounding box center [866, 444] width 144 height 13
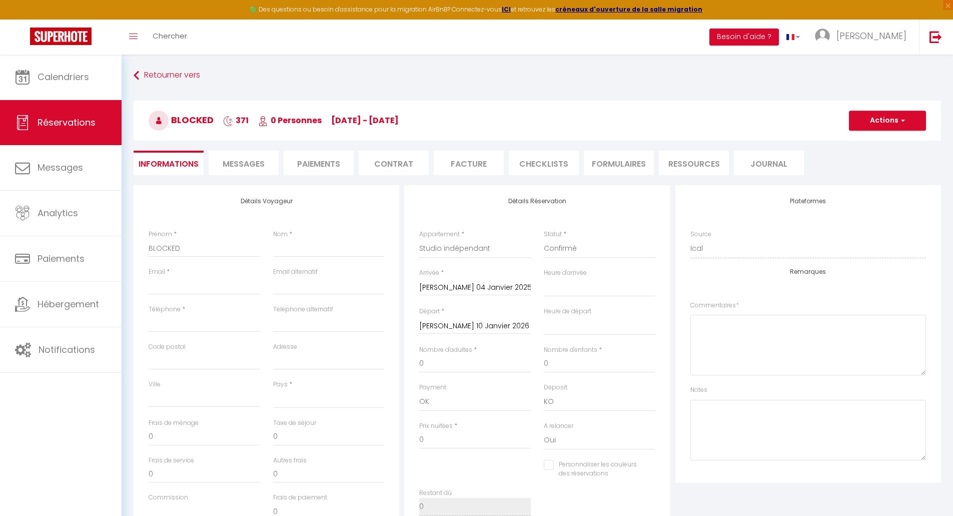
click at [246, 163] on span "Messages" at bounding box center [244, 164] width 42 height 12
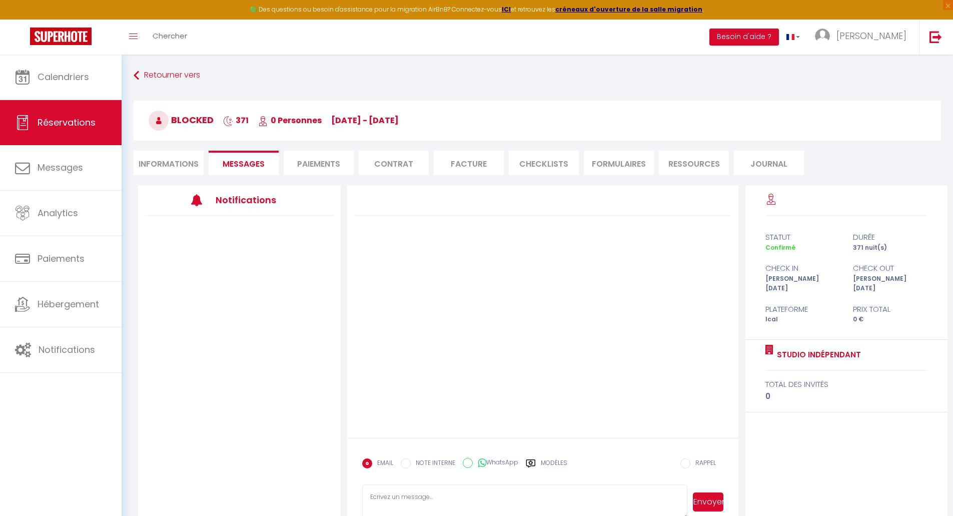
click at [320, 166] on li "Paiements" at bounding box center [319, 163] width 70 height 25
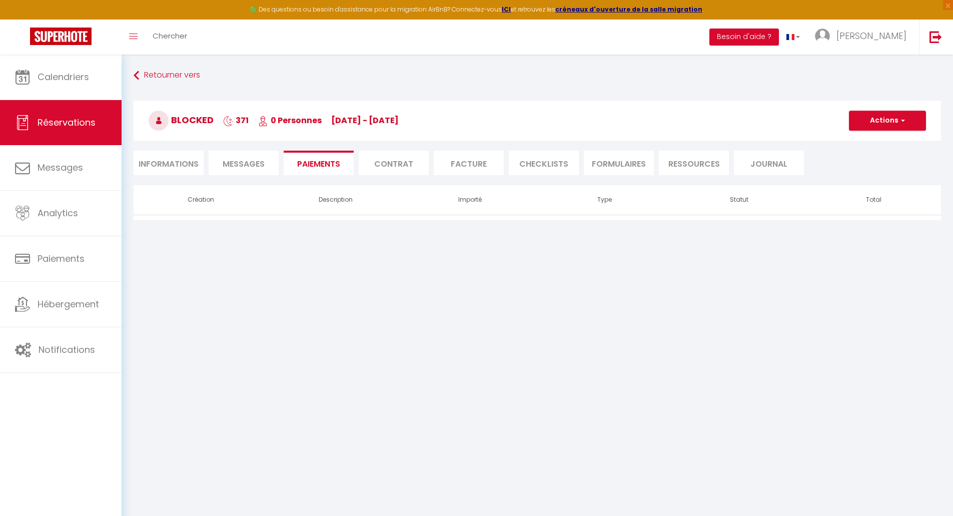
click at [395, 166] on li "Contrat" at bounding box center [394, 163] width 70 height 25
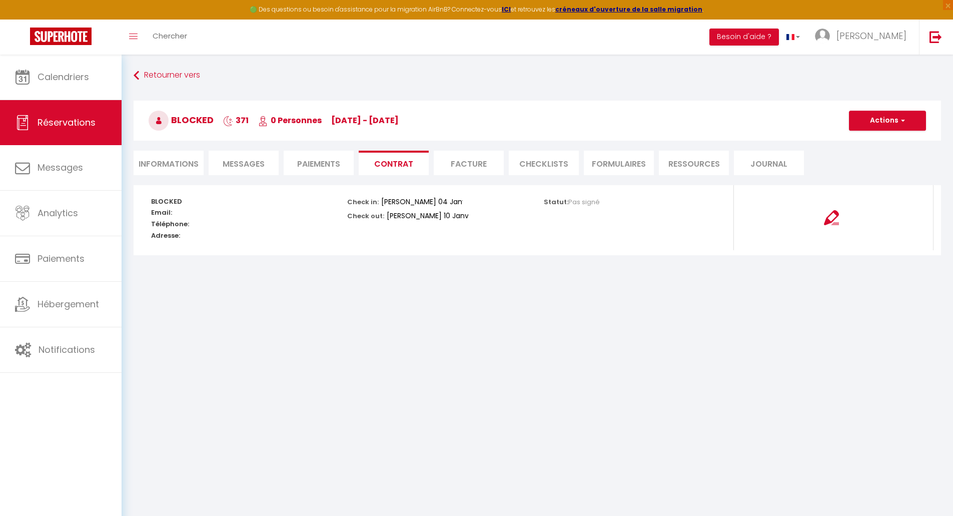
click at [470, 163] on li "Facture" at bounding box center [469, 163] width 70 height 25
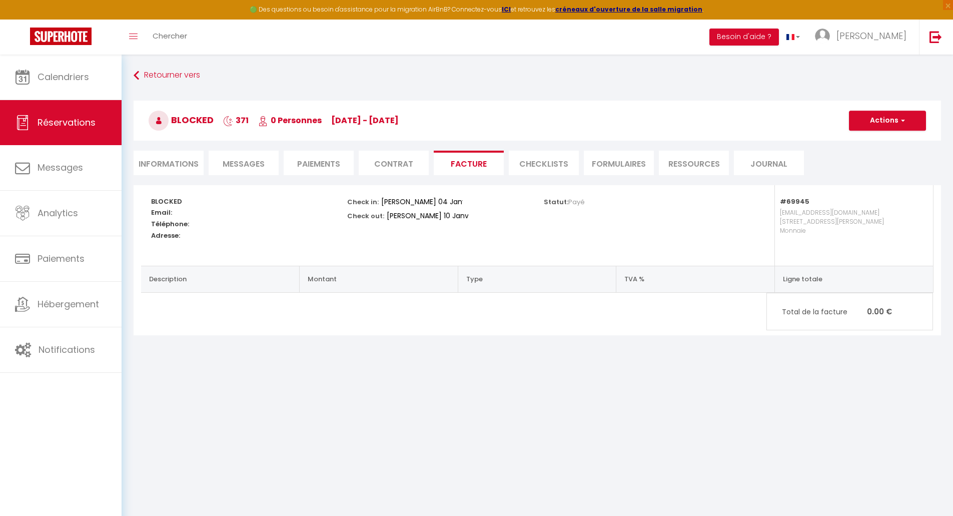
click at [535, 161] on li "CHECKLISTS" at bounding box center [544, 163] width 70 height 25
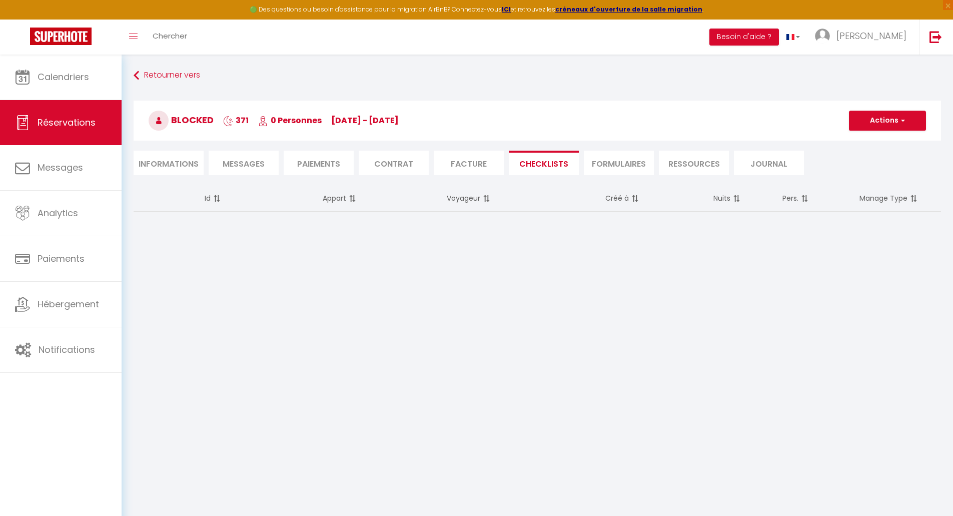
click at [627, 168] on li "FORMULAIRES" at bounding box center [619, 163] width 70 height 25
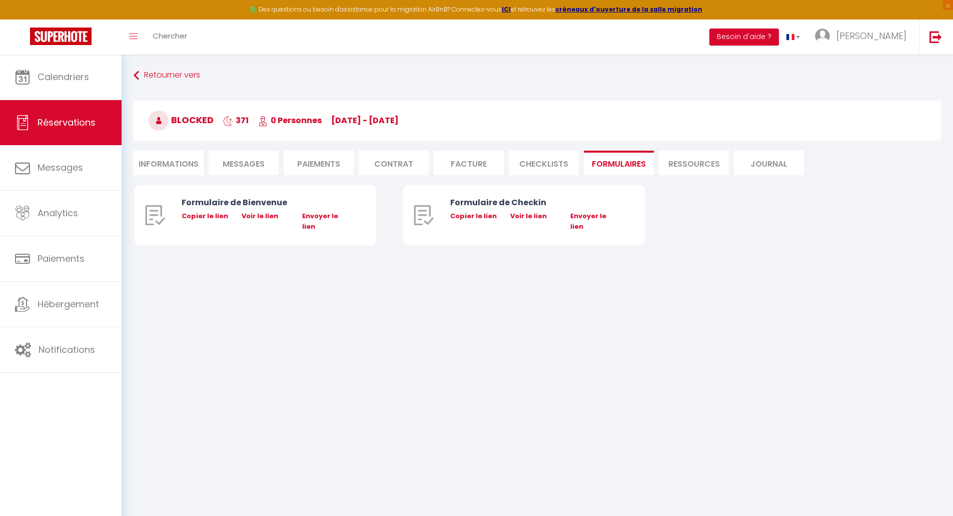
click at [693, 162] on li "Ressources" at bounding box center [694, 163] width 70 height 25
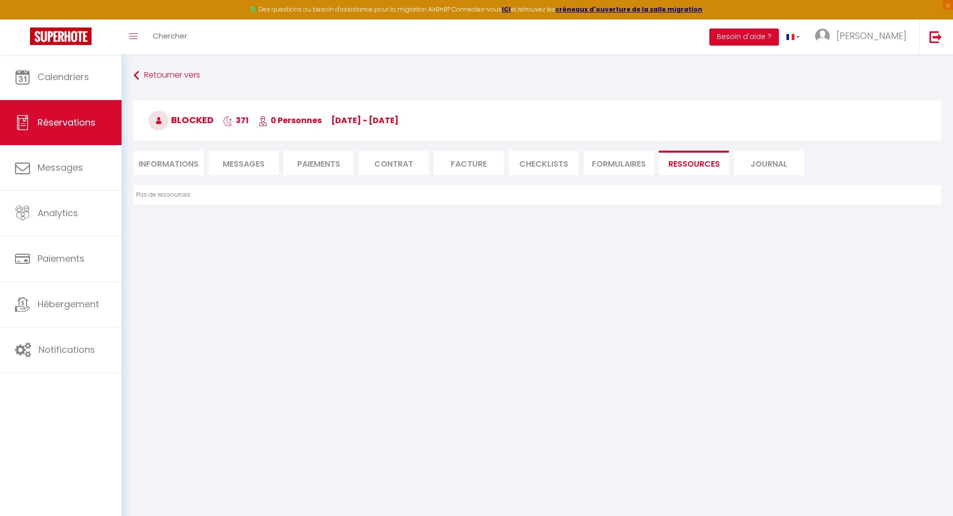
click at [756, 163] on li "Journal" at bounding box center [769, 163] width 70 height 25
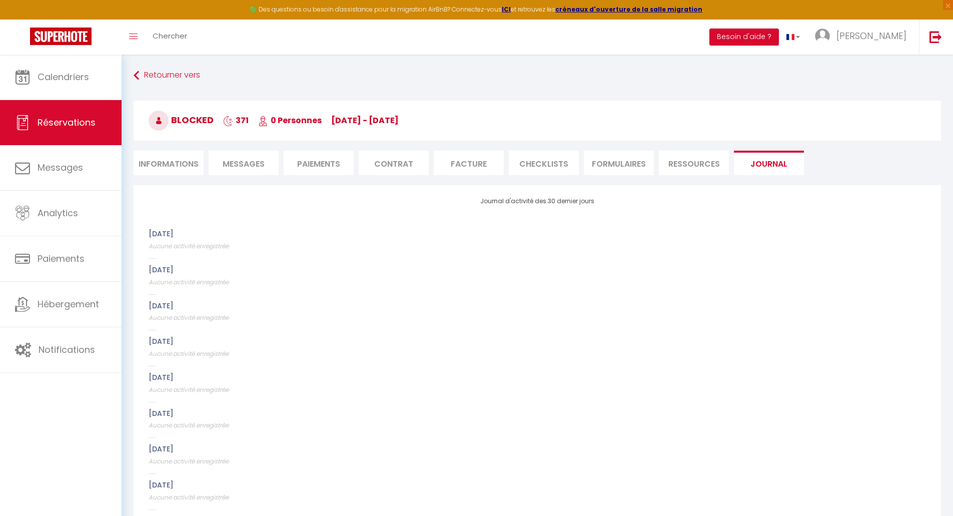
click at [156, 165] on li "Informations" at bounding box center [169, 163] width 70 height 25
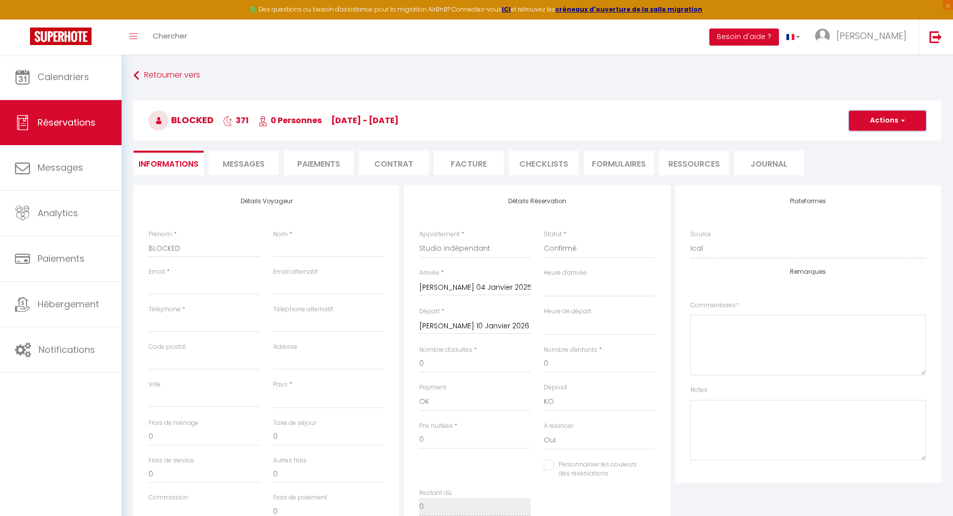
click at [887, 119] on button "Actions" at bounding box center [887, 121] width 77 height 20
click at [863, 170] on link "Supprimer" at bounding box center [877, 168] width 79 height 13
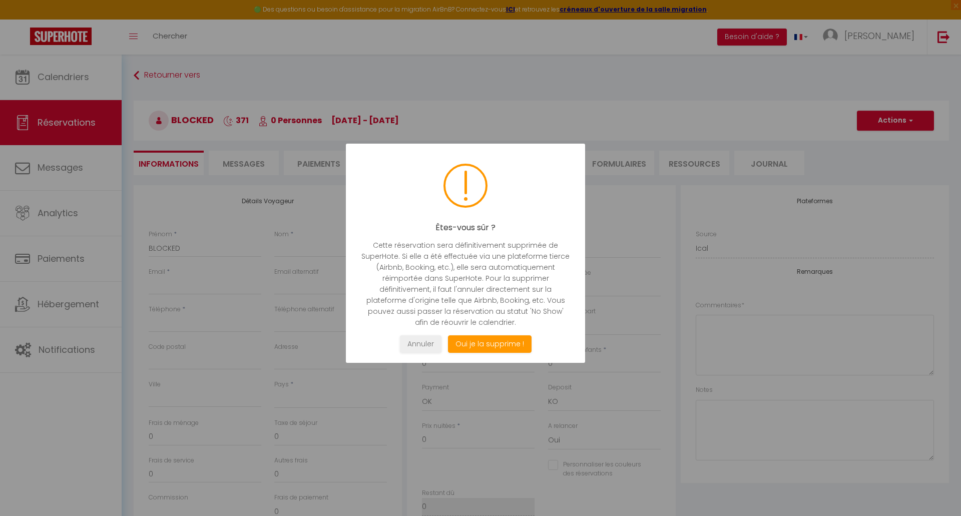
click at [514, 99] on div at bounding box center [480, 258] width 961 height 516
click at [423, 347] on button "Annuler" at bounding box center [421, 344] width 42 height 18
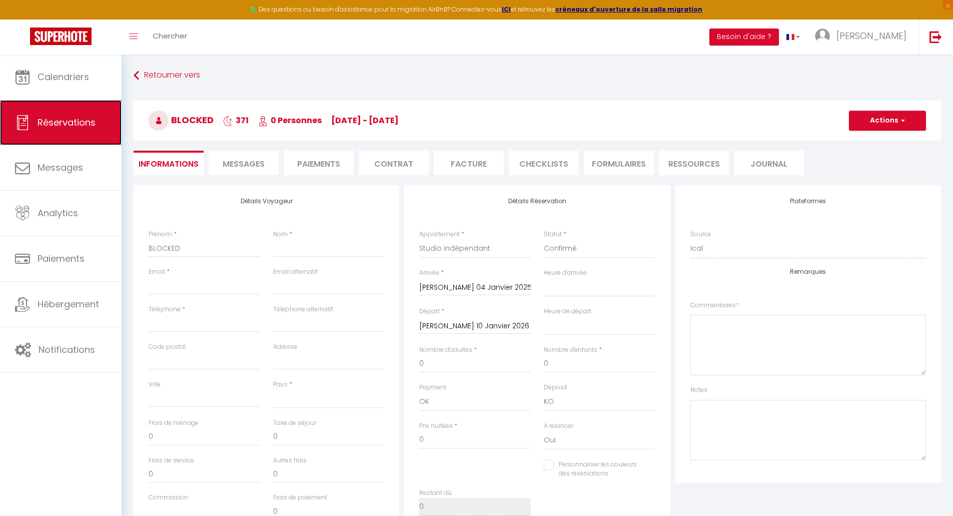
click at [66, 126] on span "Réservations" at bounding box center [67, 122] width 58 height 13
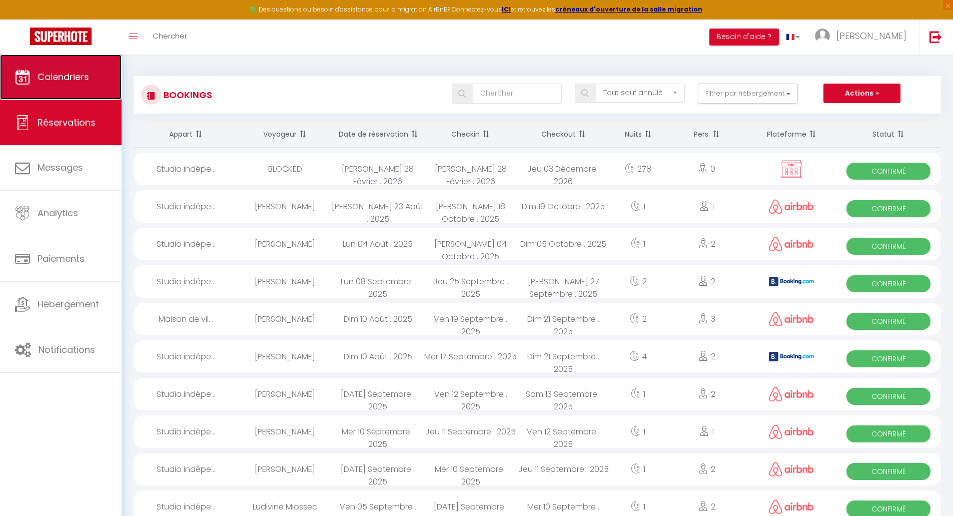
click at [63, 78] on span "Calendriers" at bounding box center [64, 77] width 52 height 13
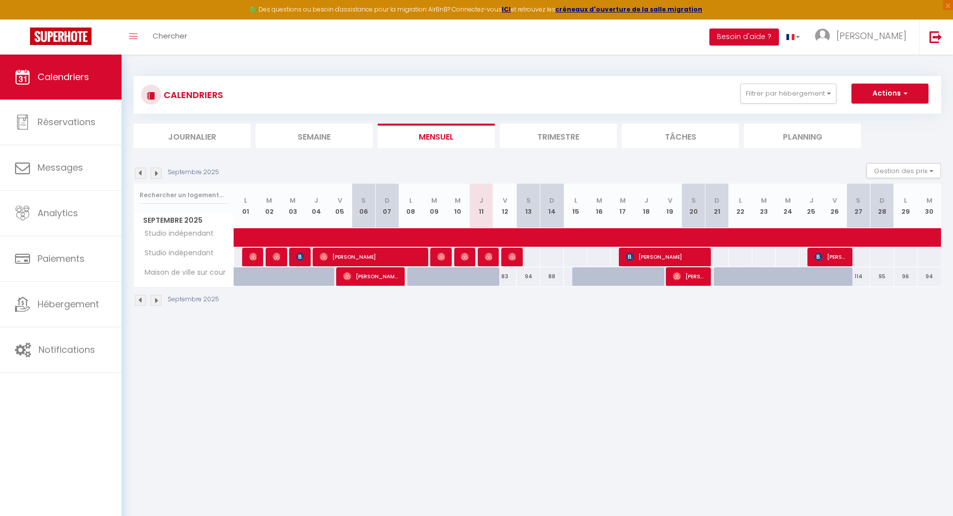
click at [574, 134] on li "Trimestre" at bounding box center [558, 136] width 117 height 25
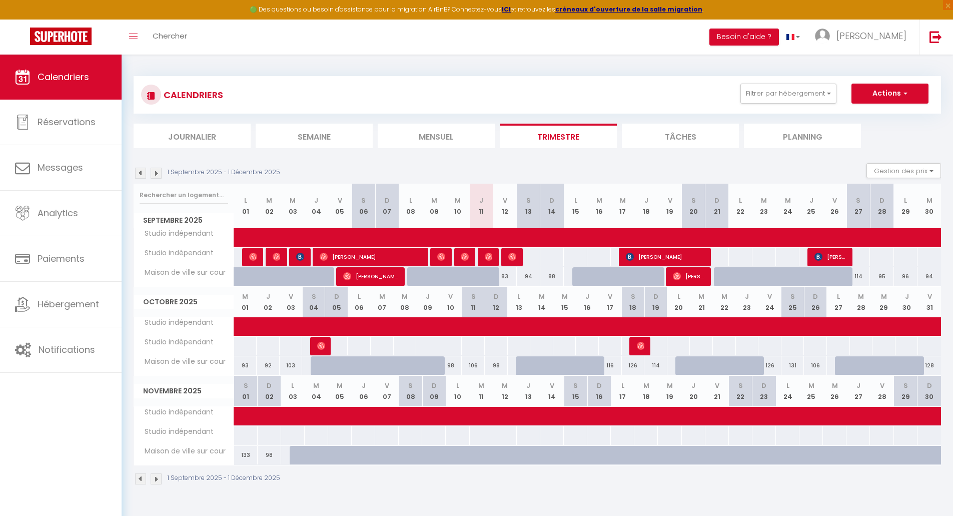
click at [157, 174] on img at bounding box center [156, 173] width 11 height 11
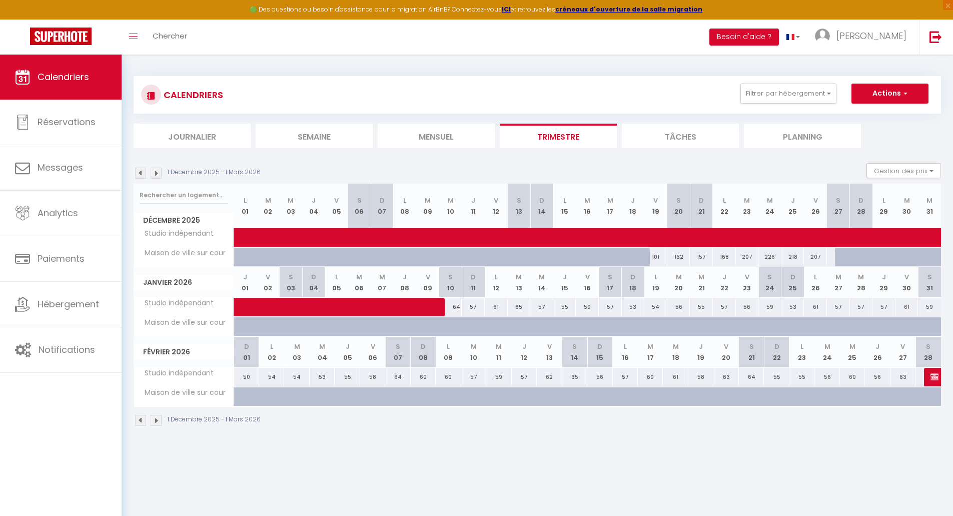
click at [137, 174] on img at bounding box center [140, 173] width 11 height 11
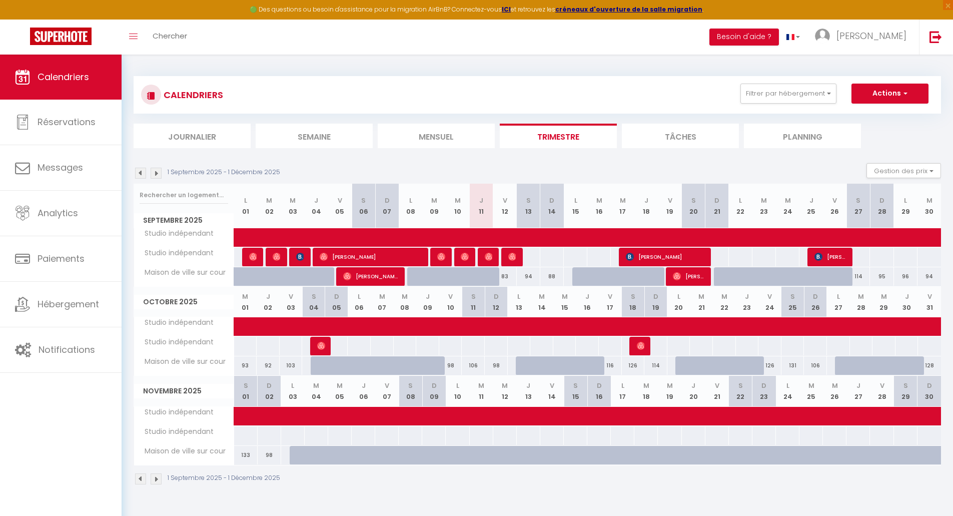
click at [139, 175] on img at bounding box center [140, 173] width 11 height 11
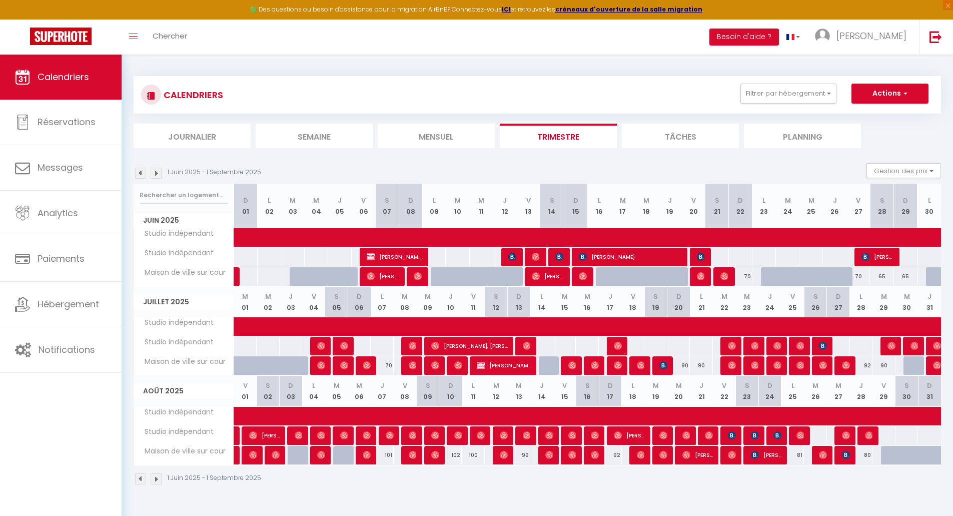
click at [158, 174] on img at bounding box center [156, 173] width 11 height 11
